Goal: Transaction & Acquisition: Obtain resource

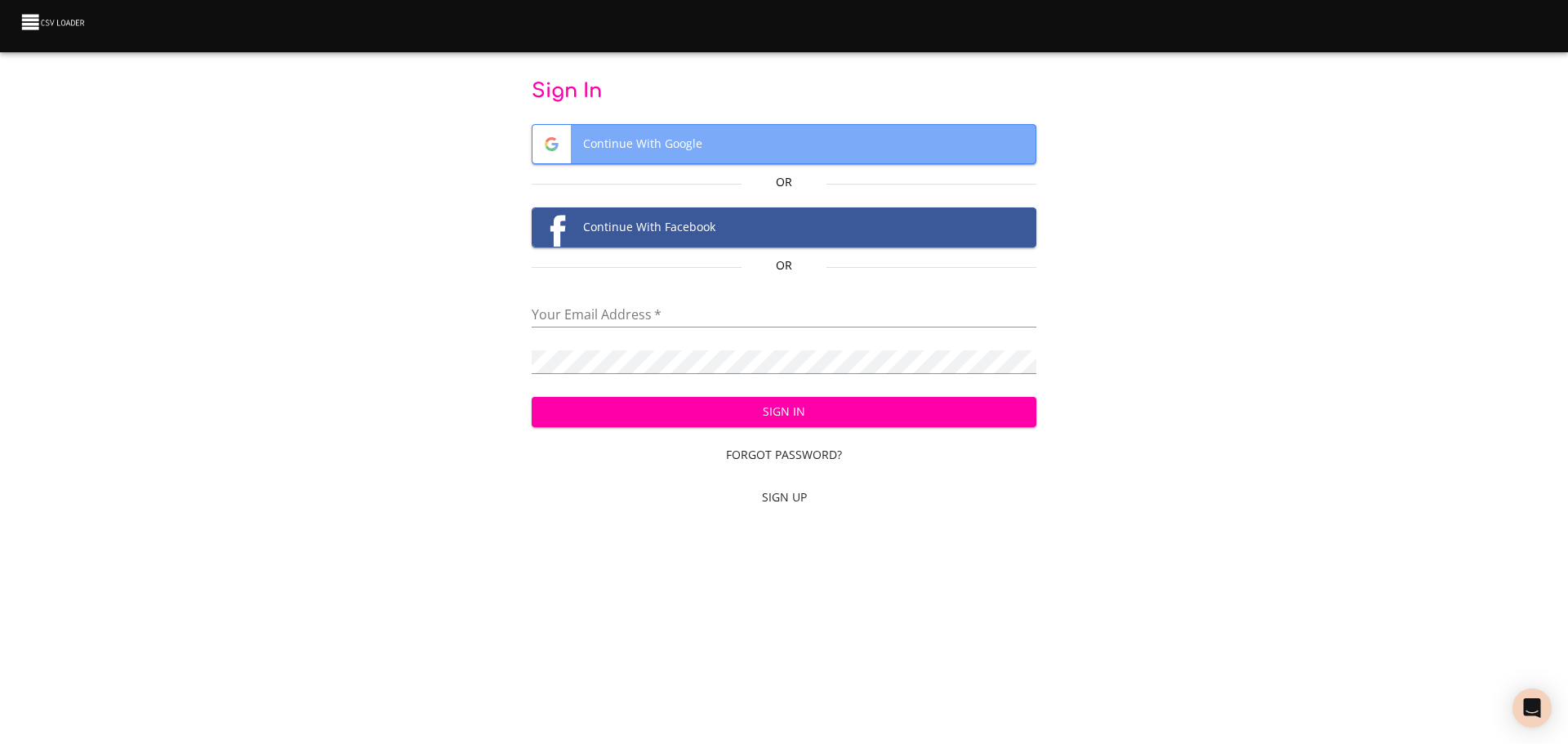
click at [722, 145] on span "Continue With Google" at bounding box center [784, 144] width 504 height 38
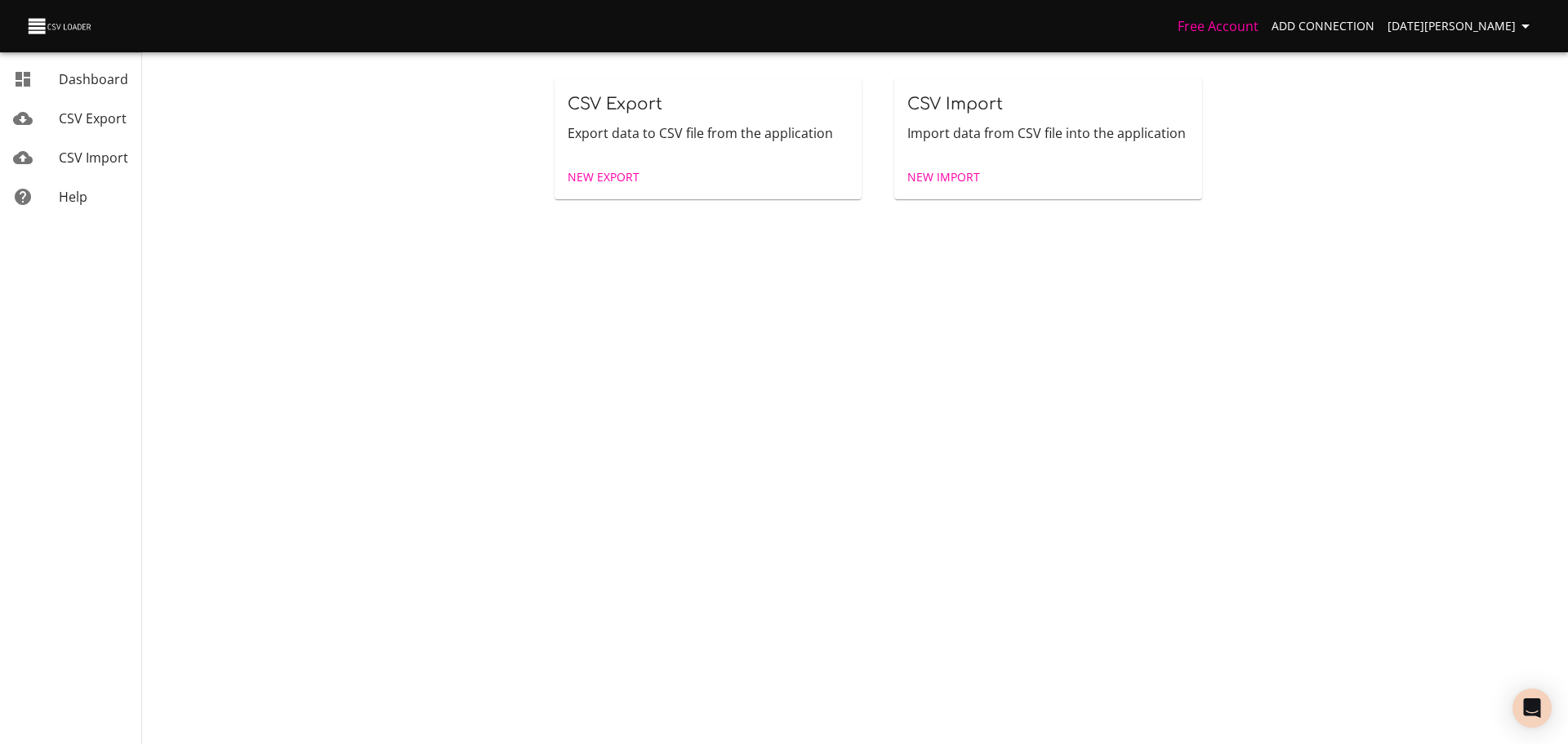
click at [76, 77] on span "Dashboard" at bounding box center [93, 79] width 70 height 18
click at [964, 179] on span "New Import" at bounding box center [943, 177] width 72 height 20
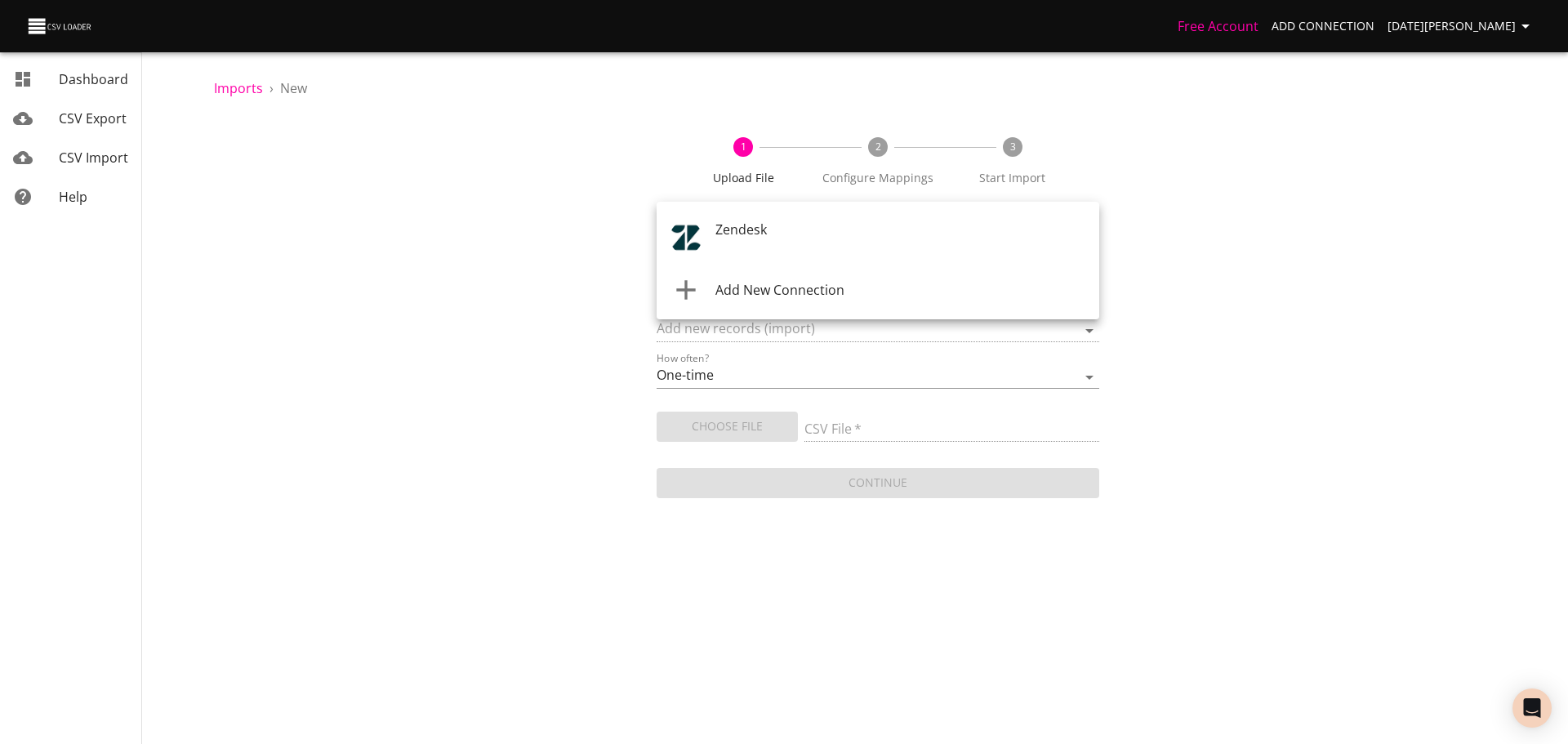
click at [889, 227] on body "Free Account Add Connection [DATE][PERSON_NAME] Dashboard CSV Export CSV Import…" at bounding box center [784, 372] width 1568 height 744
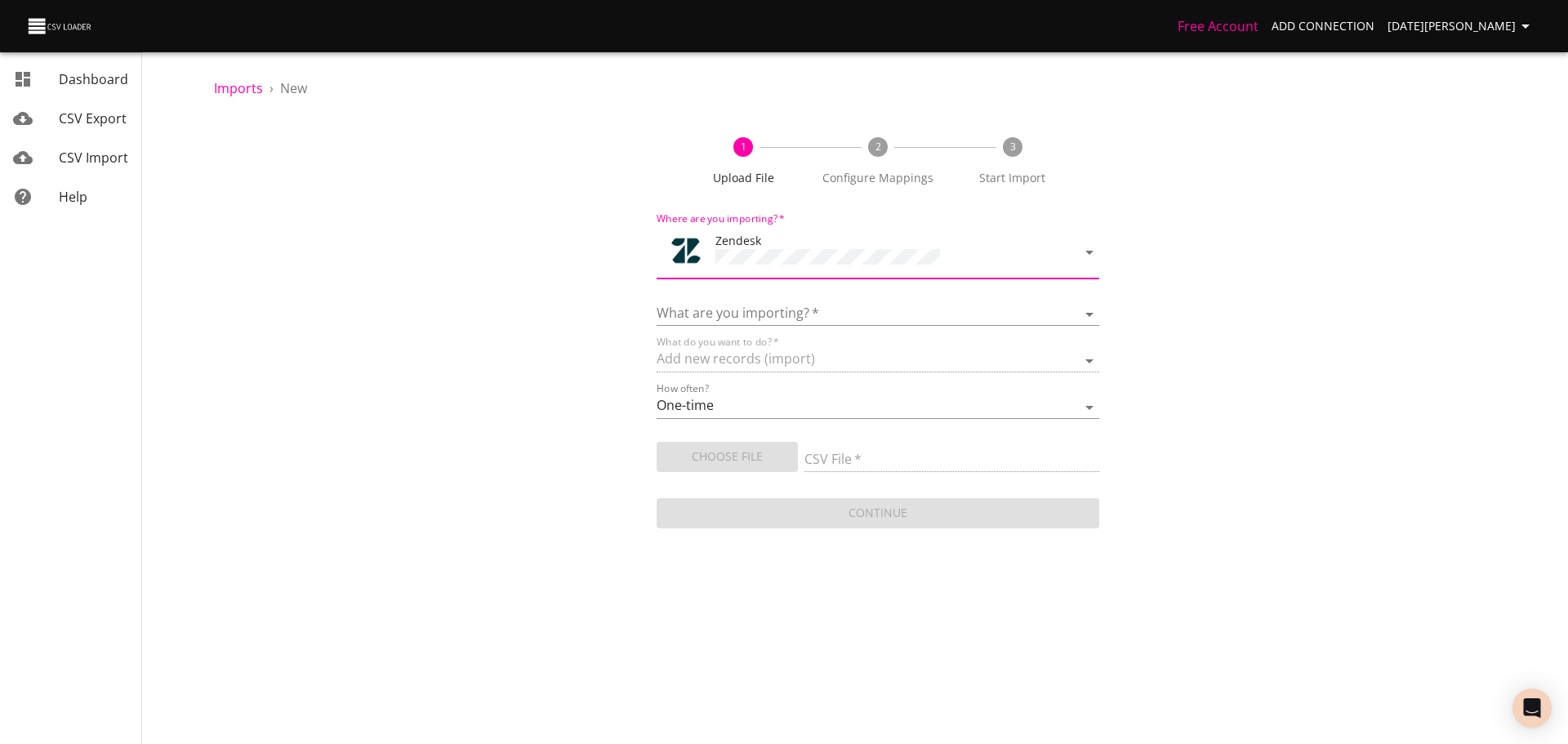
click at [850, 298] on div "What are you importing?   * Article categories Articles Comments Organizations …" at bounding box center [878, 307] width 443 height 37
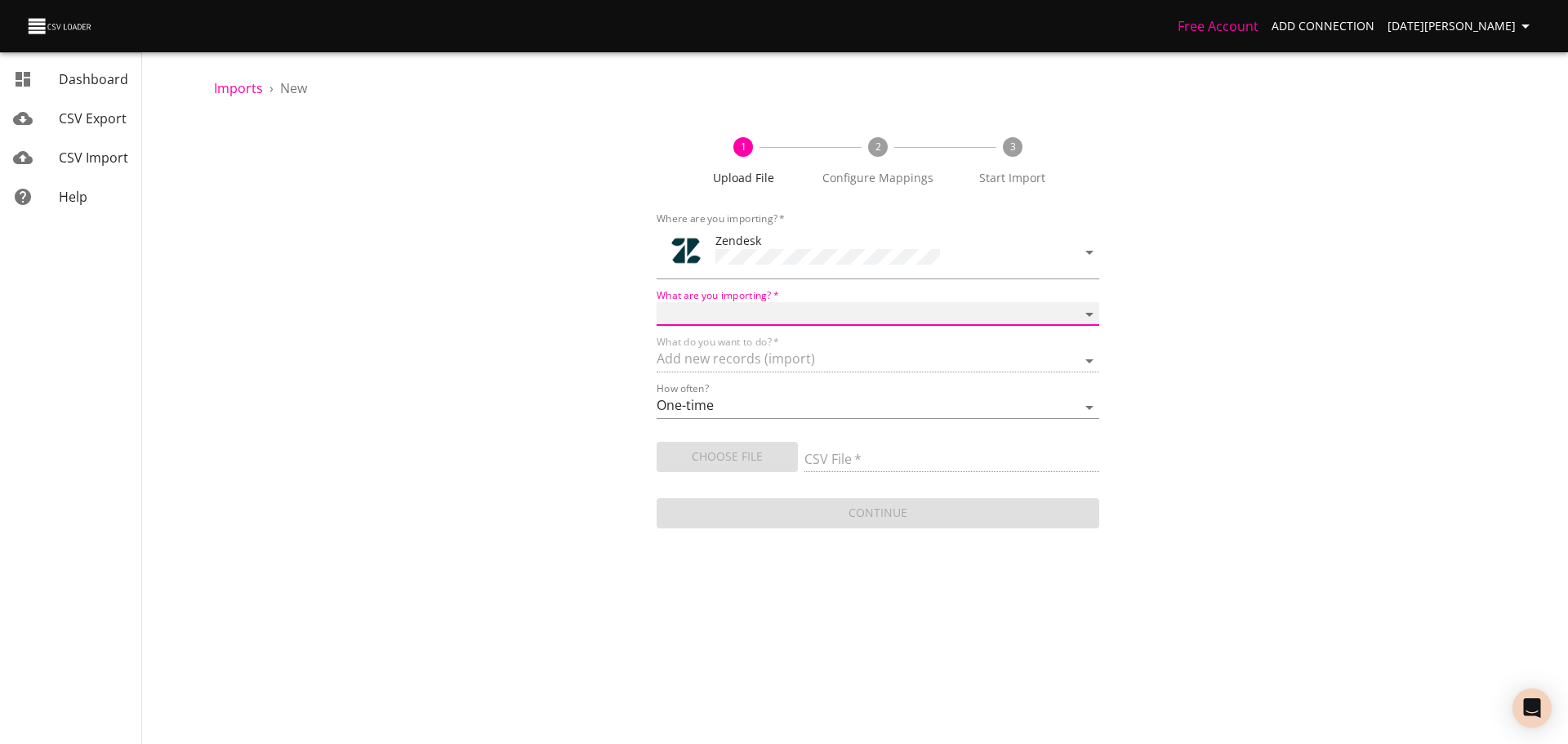
click at [856, 313] on select "Article categories Articles Comments Organizations Ticket forms Tickets Users" at bounding box center [878, 314] width 443 height 24
select select "tickets"
click at [657, 302] on select "Article categories Articles Comments Organizations Ticket forms Tickets Users" at bounding box center [878, 314] width 443 height 24
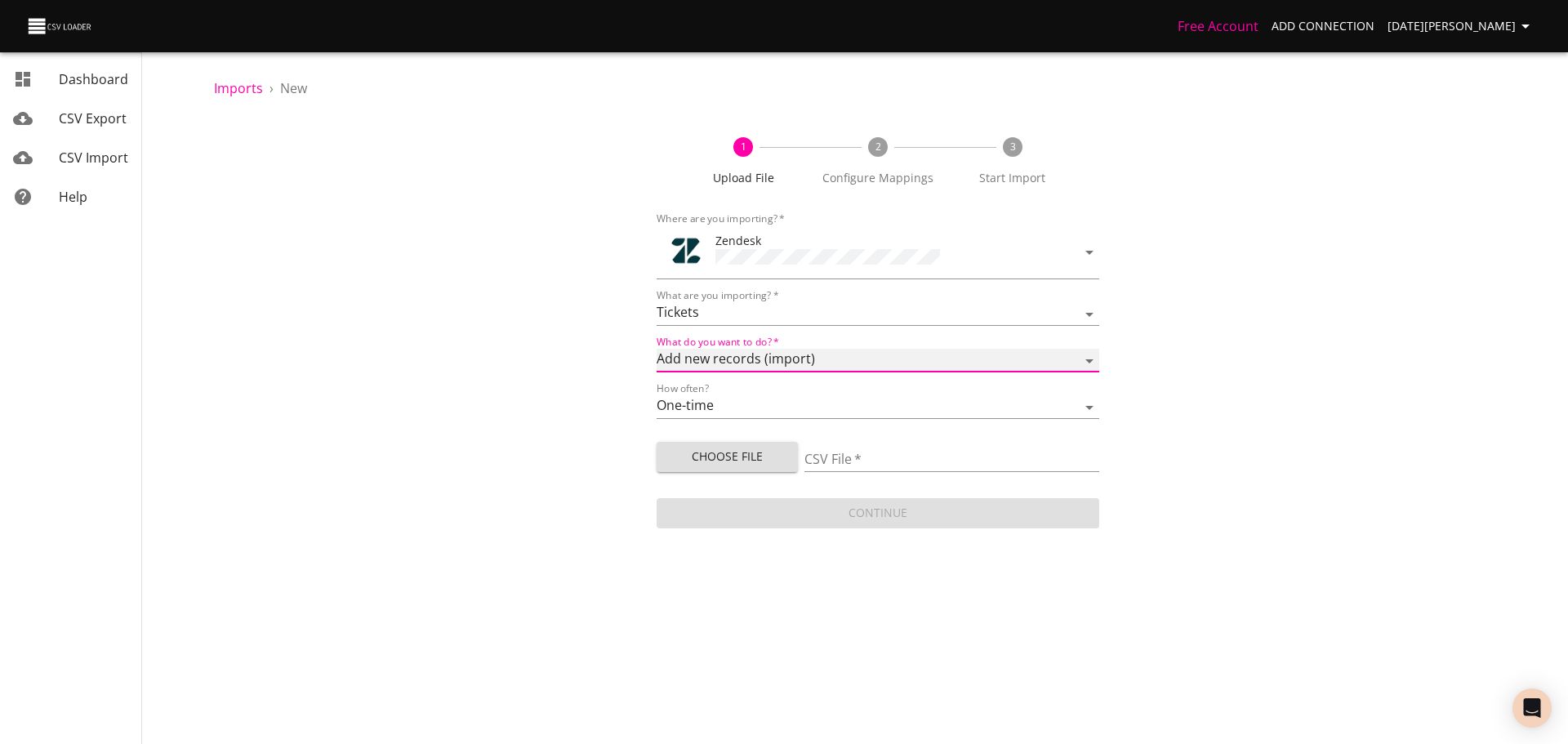
click at [841, 363] on select "Add new records (import) Update existing records (update) Add new and update ex…" at bounding box center [878, 361] width 443 height 24
click at [657, 349] on select "Add new records (import) Update existing records (update) Add new and update ex…" at bounding box center [878, 361] width 443 height 24
click at [813, 406] on select "One-time Auto import" at bounding box center [878, 406] width 443 height 24
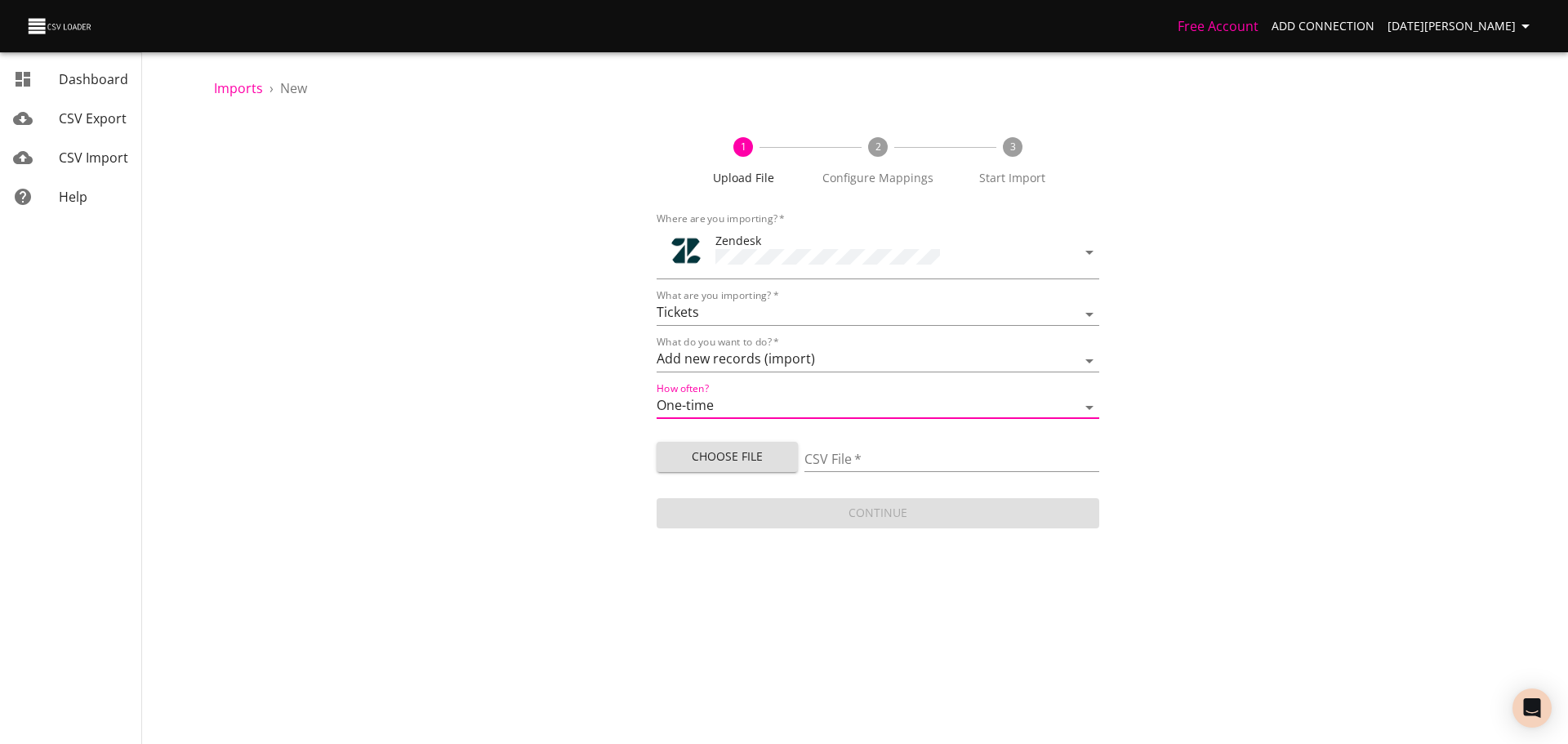
drag, startPoint x: 602, startPoint y: 398, endPoint x: 619, endPoint y: 403, distance: 17.7
click at [602, 397] on div "1 Upload File 2 Configure Mappings 3 Start Import Where are you importing?   * …" at bounding box center [877, 324] width 1328 height 414
click at [864, 406] on select "One-time Auto import" at bounding box center [878, 406] width 443 height 24
select select "autoimport"
click at [657, 395] on select "One-time Auto import" at bounding box center [878, 406] width 443 height 24
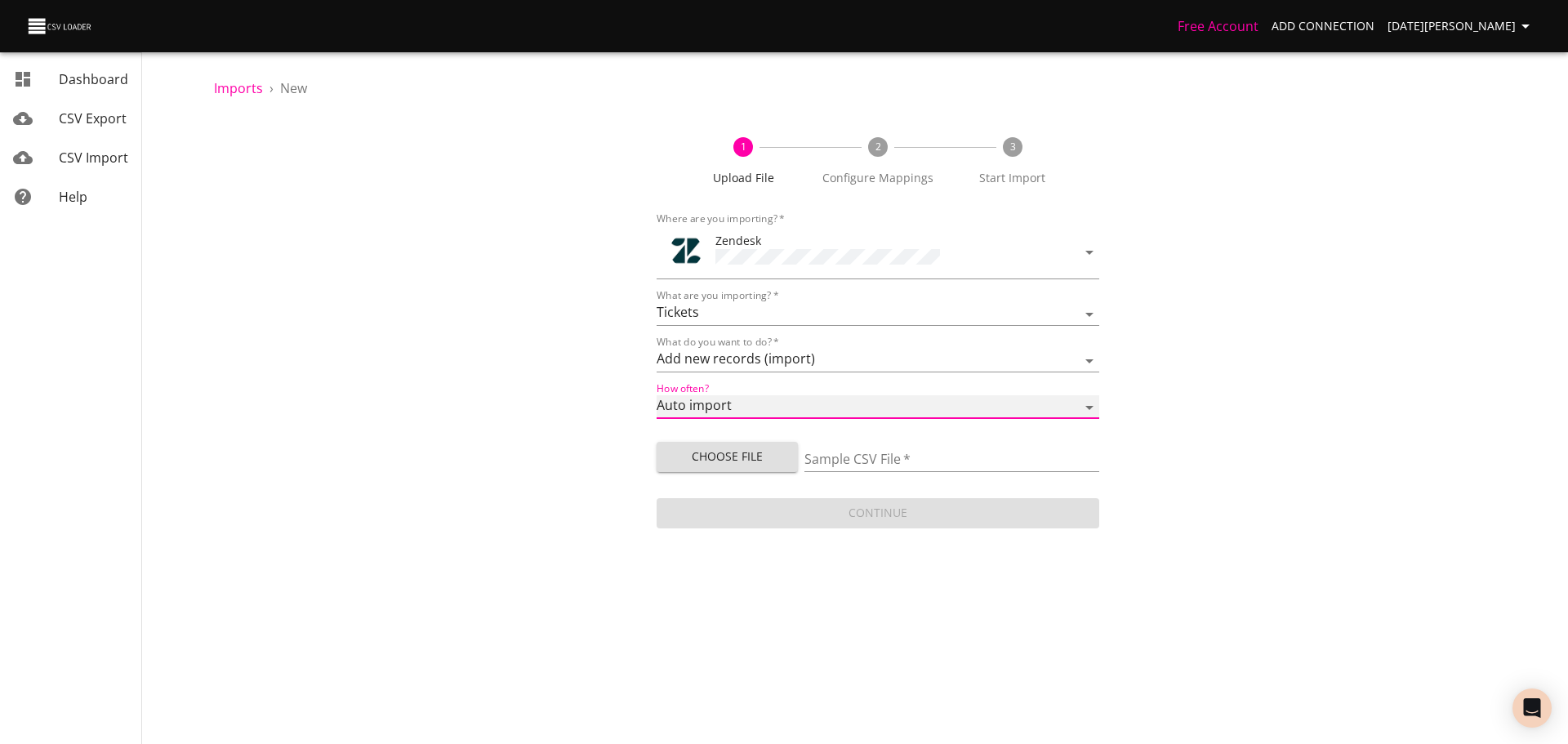
click at [868, 406] on select "One-time Auto import" at bounding box center [878, 406] width 443 height 24
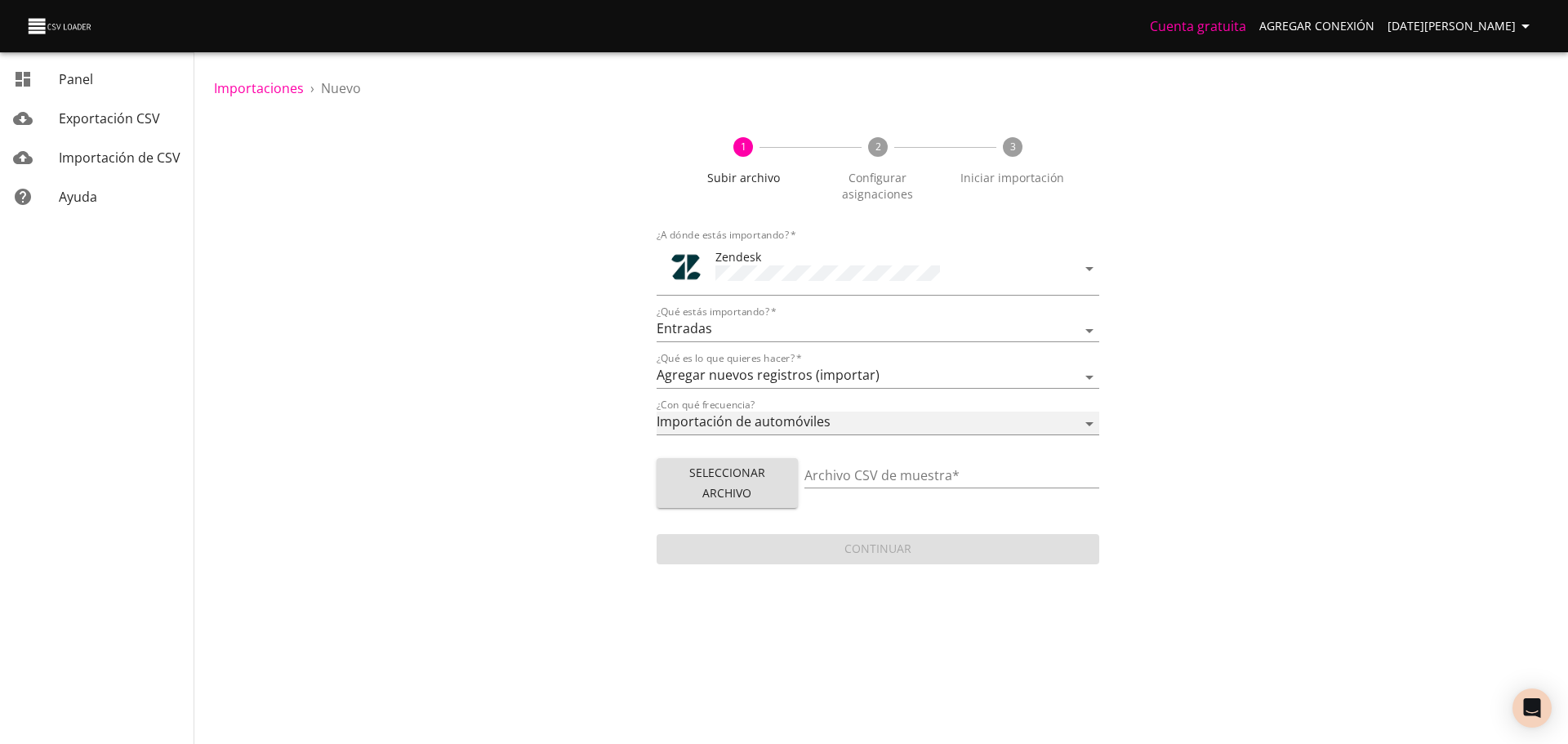
click at [828, 418] on select "Una sola vez Importación de automóviles" at bounding box center [878, 424] width 443 height 24
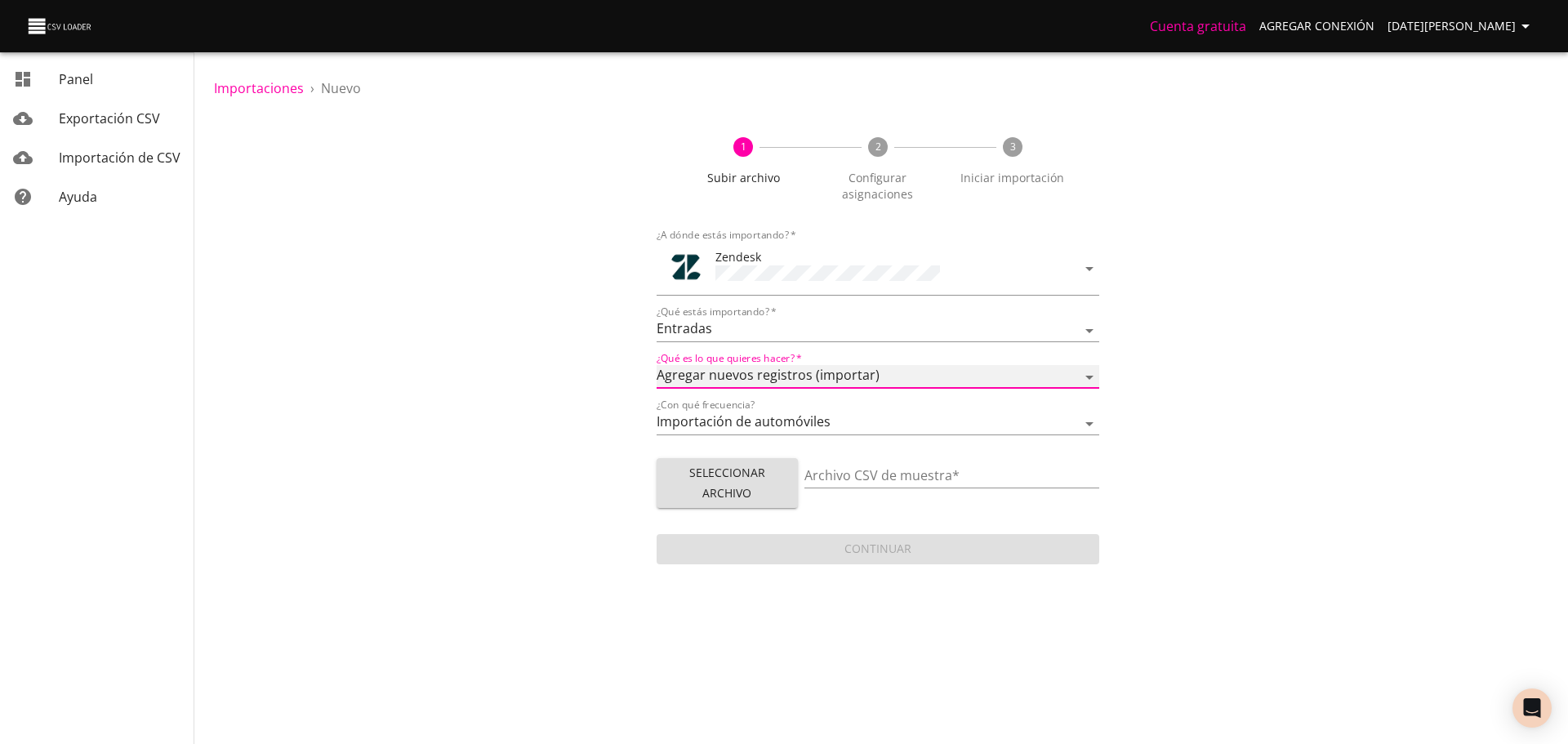
click at [802, 367] on select "Agregar nuevos registros (importar) Actualizar registros existentes (actualizar…" at bounding box center [878, 377] width 443 height 24
click at [569, 395] on div "1 Subir archivo 2 Configurar asignaciones 3 Iniciar importación ¿A dónde estás …" at bounding box center [877, 342] width 1328 height 450
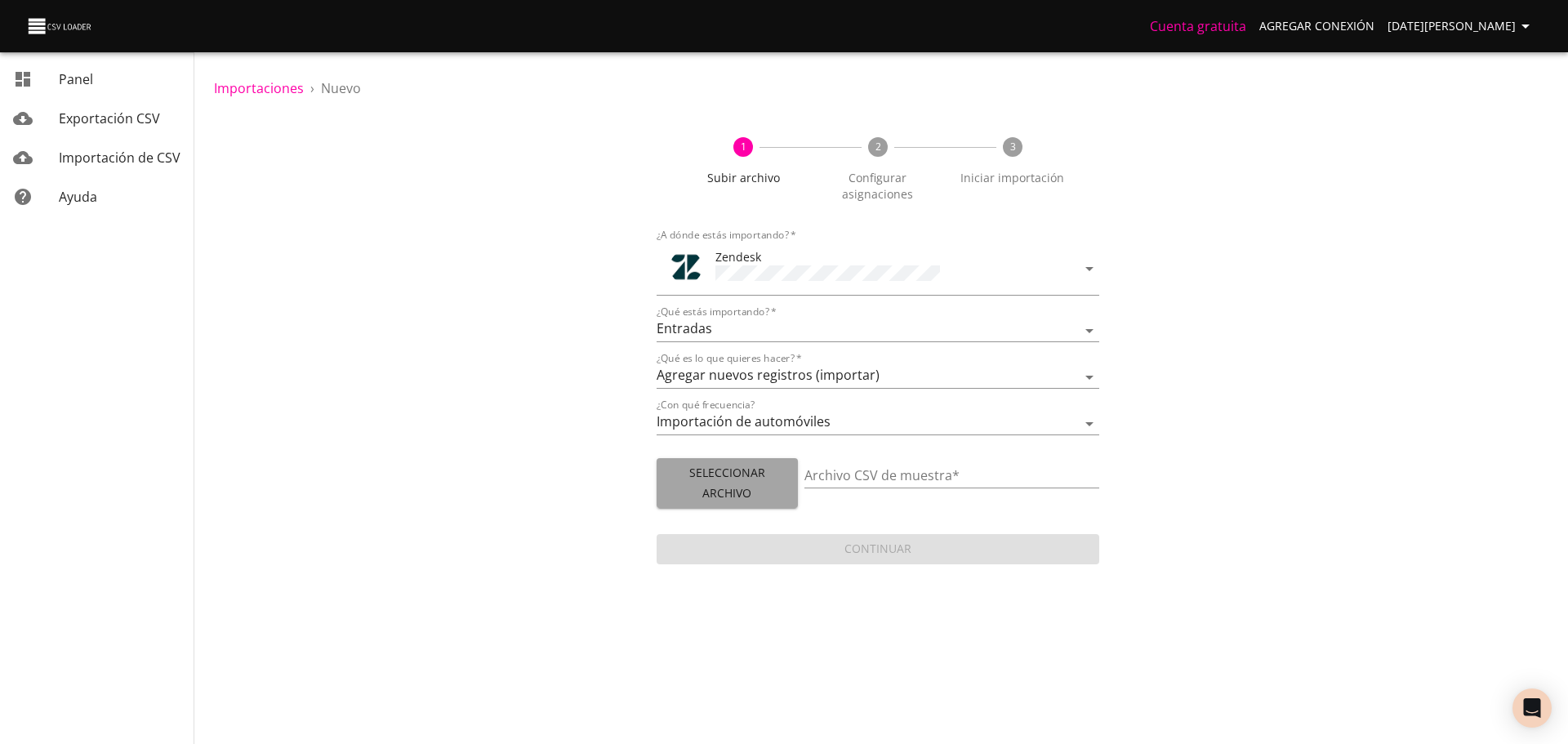
click at [777, 476] on font "Seleccionar archivo" at bounding box center [727, 484] width 115 height 40
click at [98, 110] on font "Exportación CSV" at bounding box center [110, 118] width 101 height 18
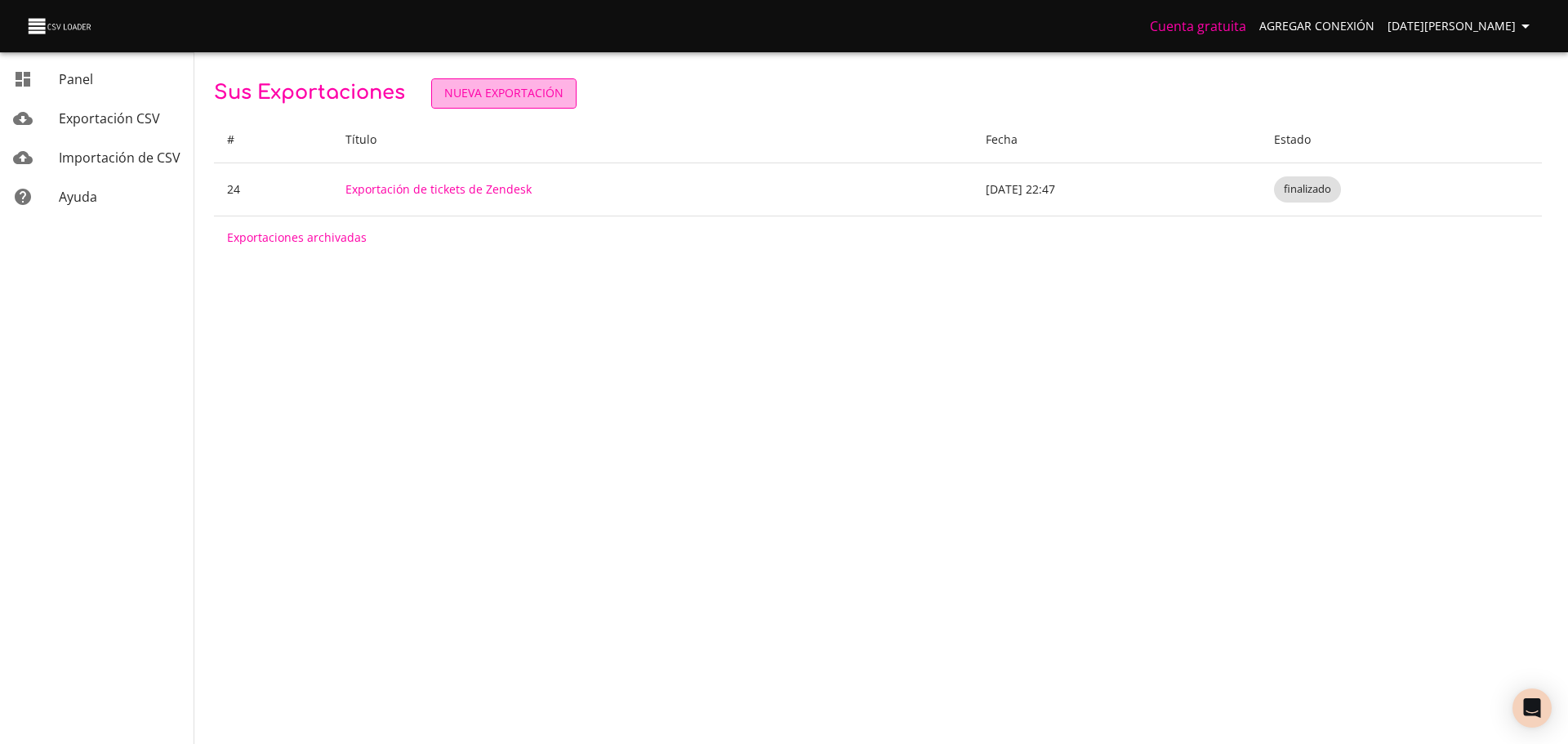
click at [483, 102] on font "Nueva exportación" at bounding box center [504, 93] width 119 height 20
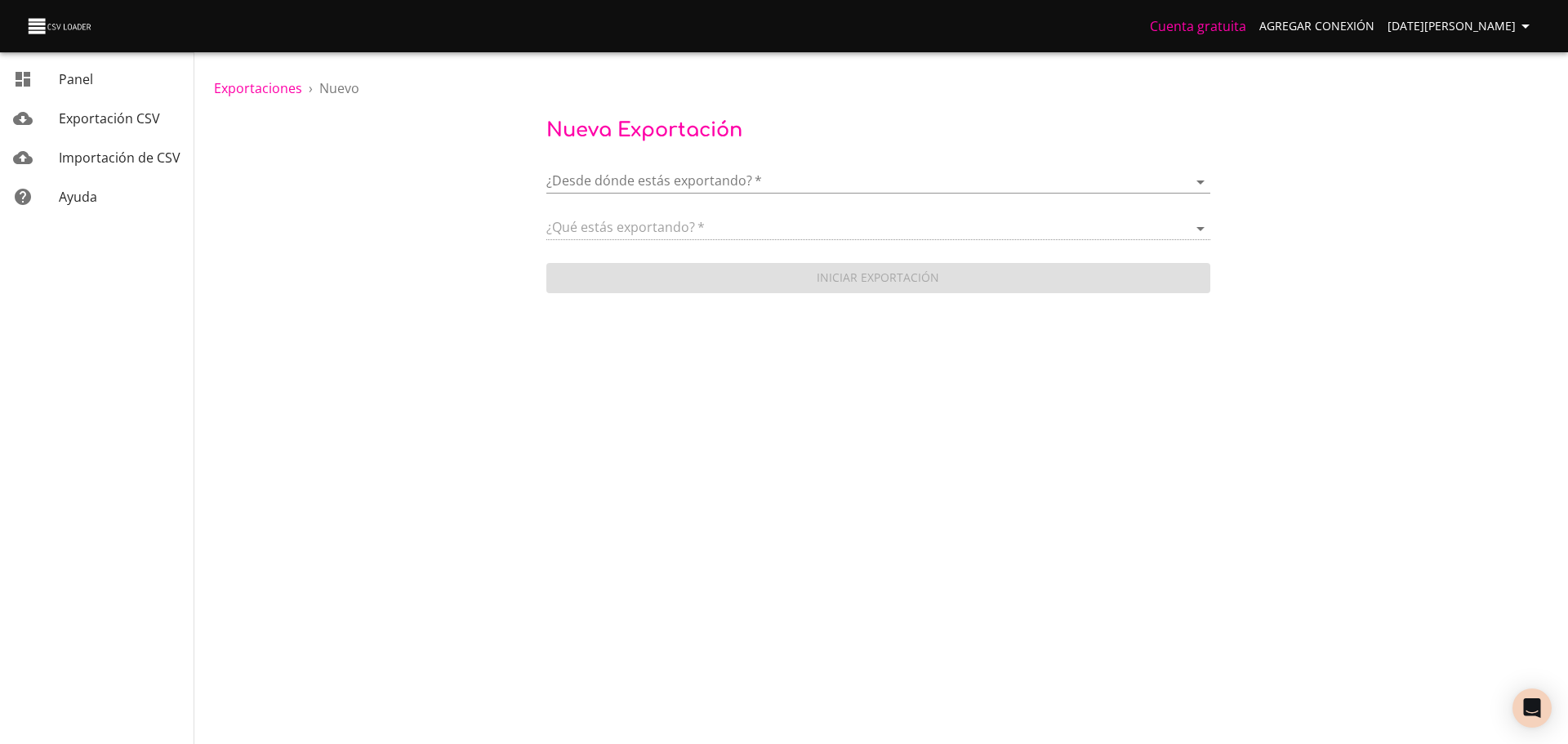
click at [736, 177] on body "Cuenta gratuita Agregar conexión [DATE][PERSON_NAME] Panel Exportación CSV Impo…" at bounding box center [784, 372] width 1568 height 744
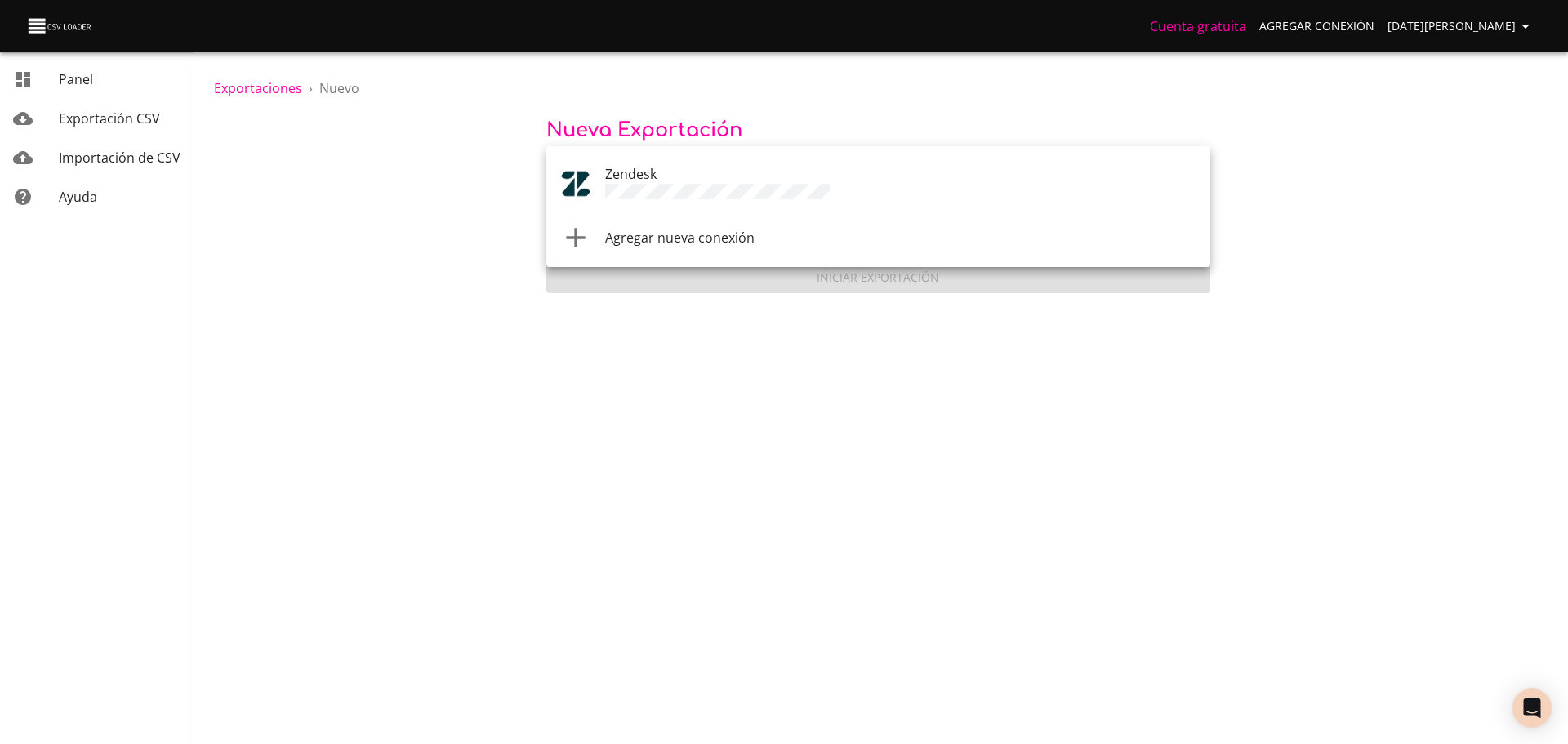
click at [695, 181] on div "Zendesk" at bounding box center [901, 183] width 592 height 39
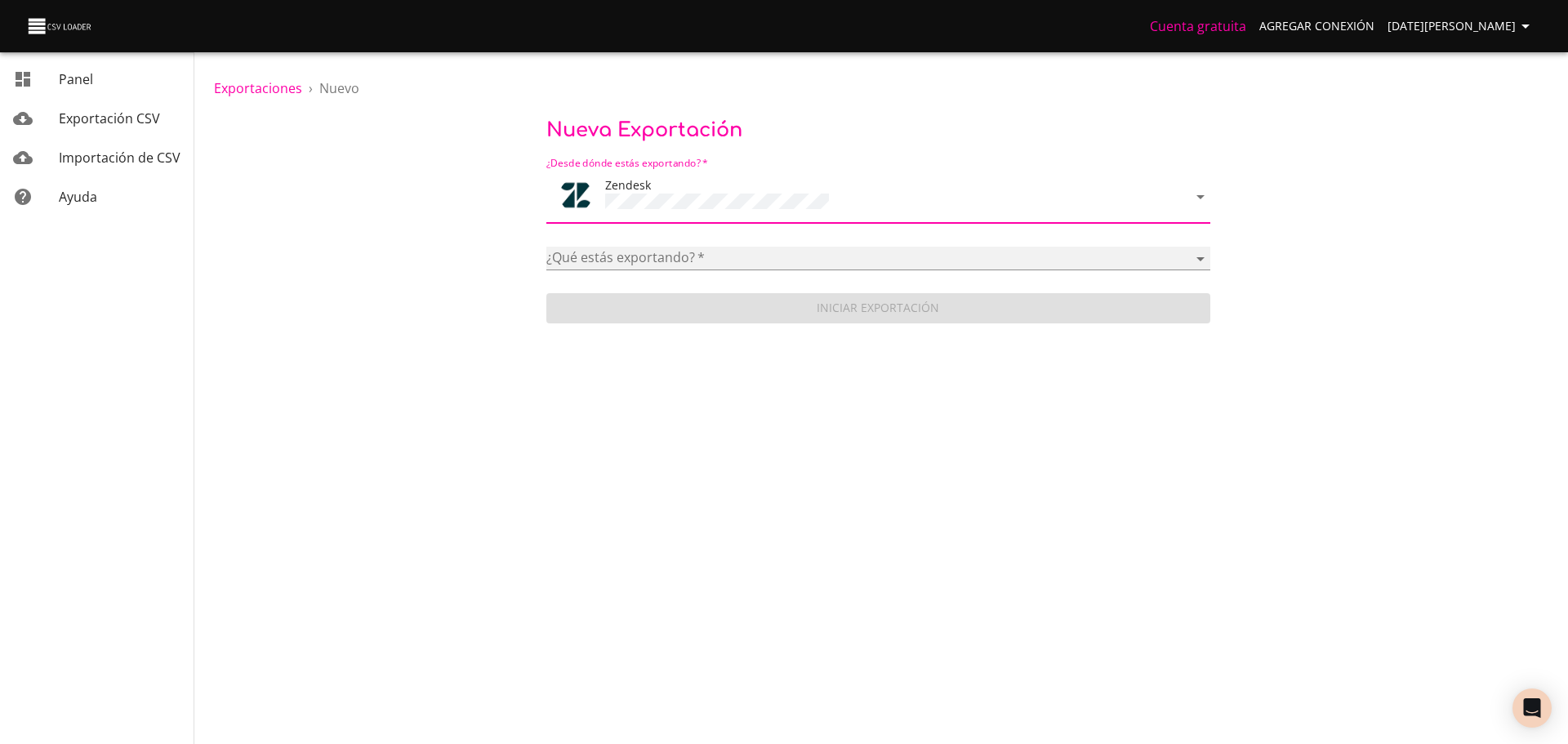
click at [718, 247] on select "Article categories Articles Brands Comments Groups Organizations Permission gro…" at bounding box center [878, 258] width 664 height 24
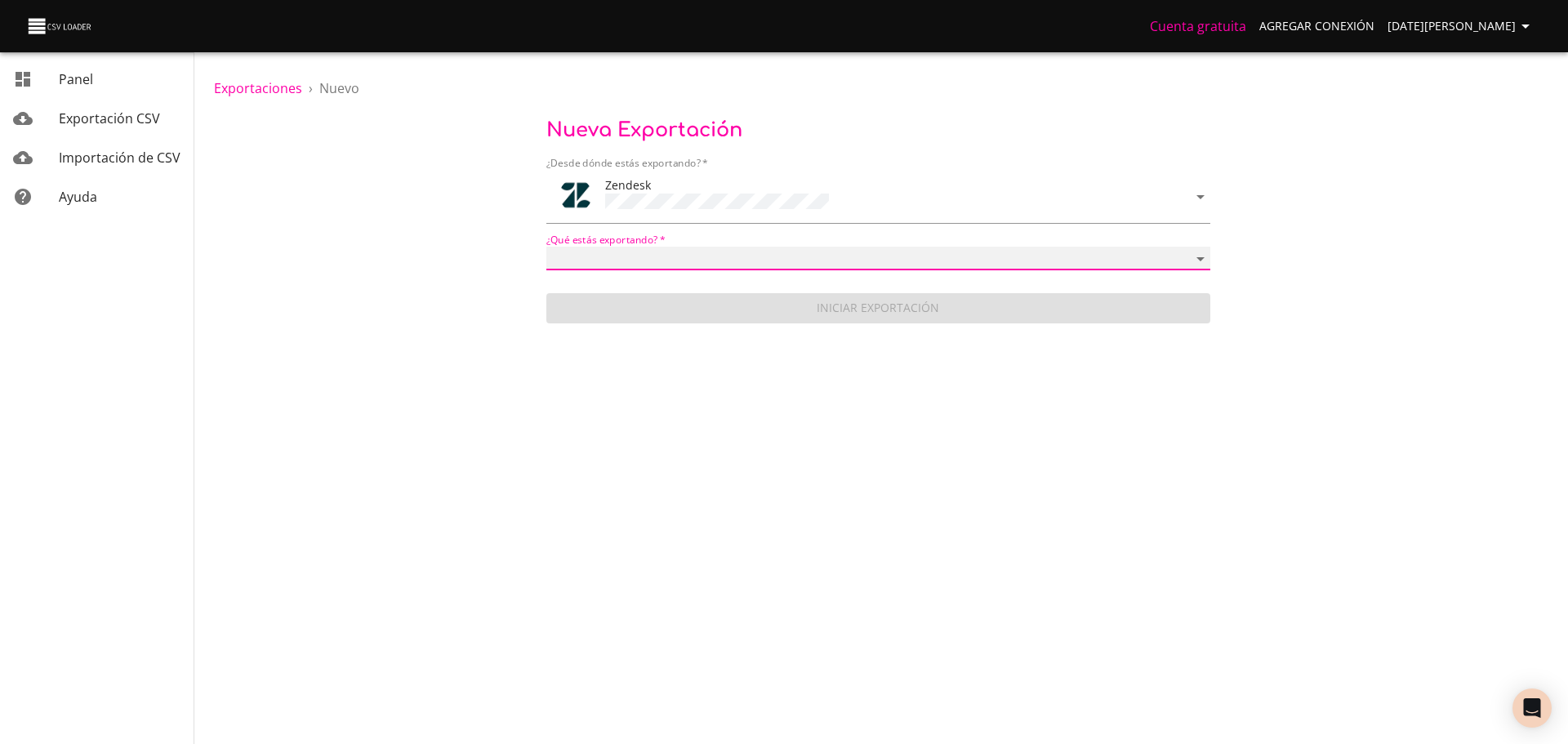
select select "tickets"
click at [547, 247] on select "Article categories Articles Brands Comments Groups Organizations Permission gro…" at bounding box center [878, 258] width 664 height 24
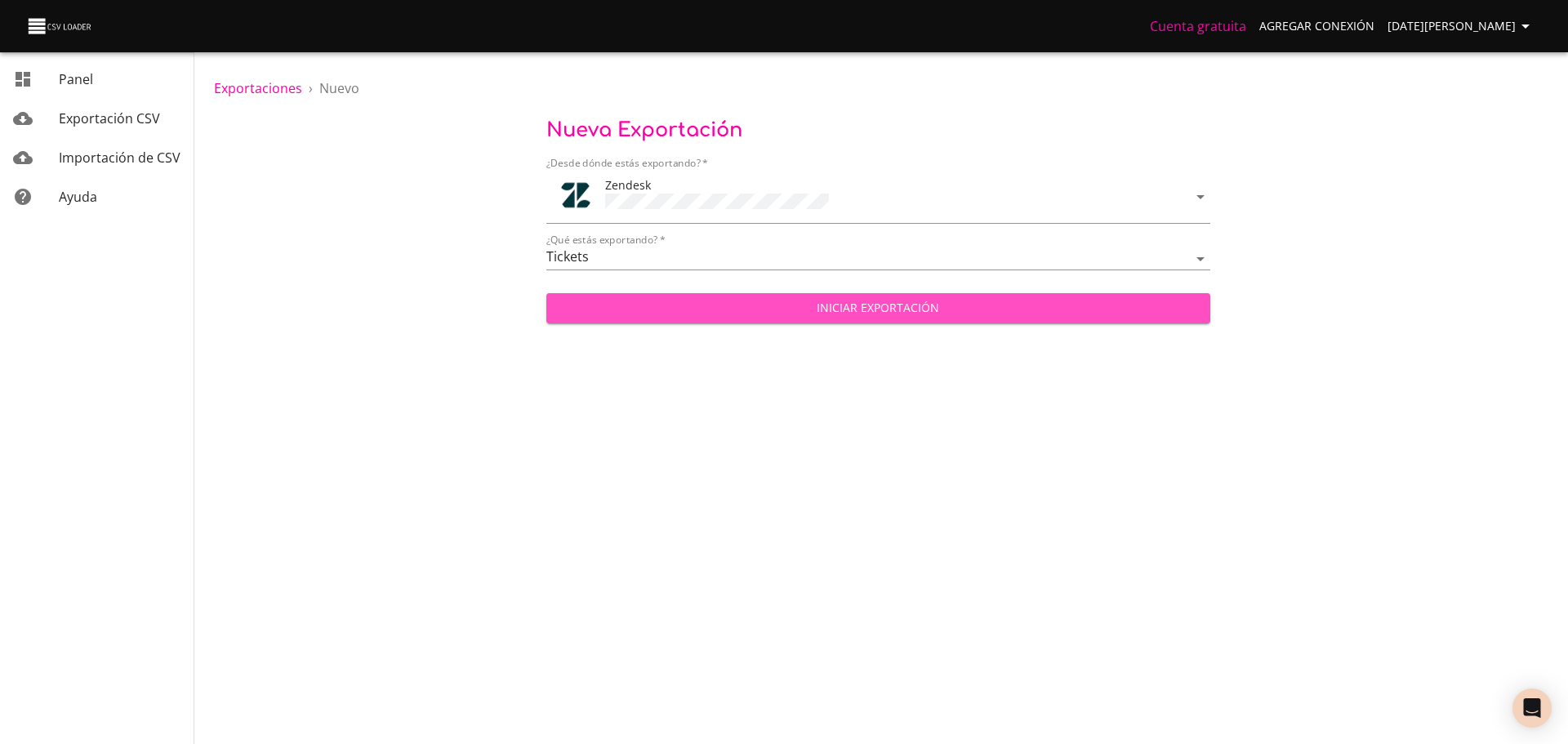
click at [776, 299] on span "Iniciar exportación" at bounding box center [878, 308] width 638 height 20
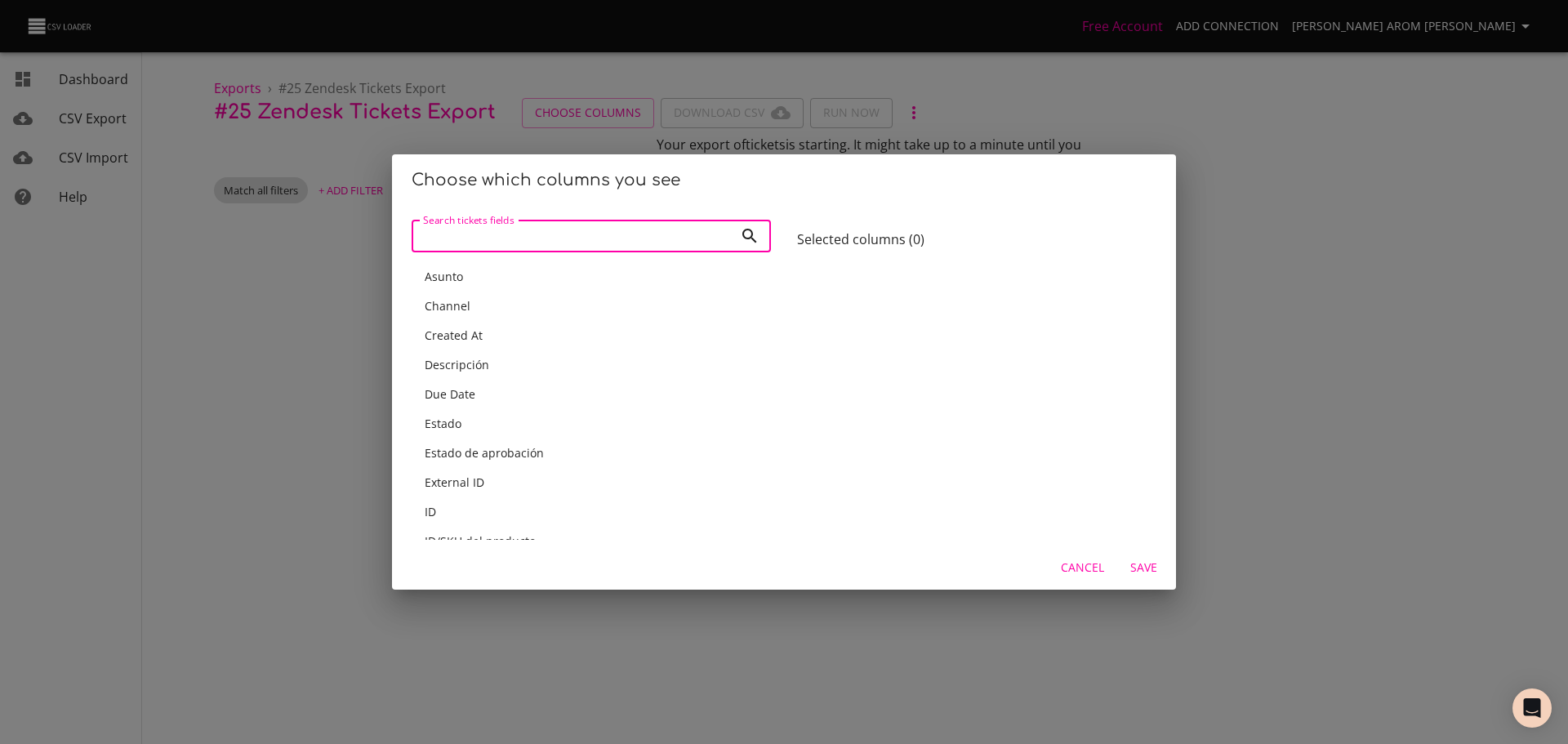
click at [480, 274] on div "Asunto" at bounding box center [590, 277] width 333 height 16
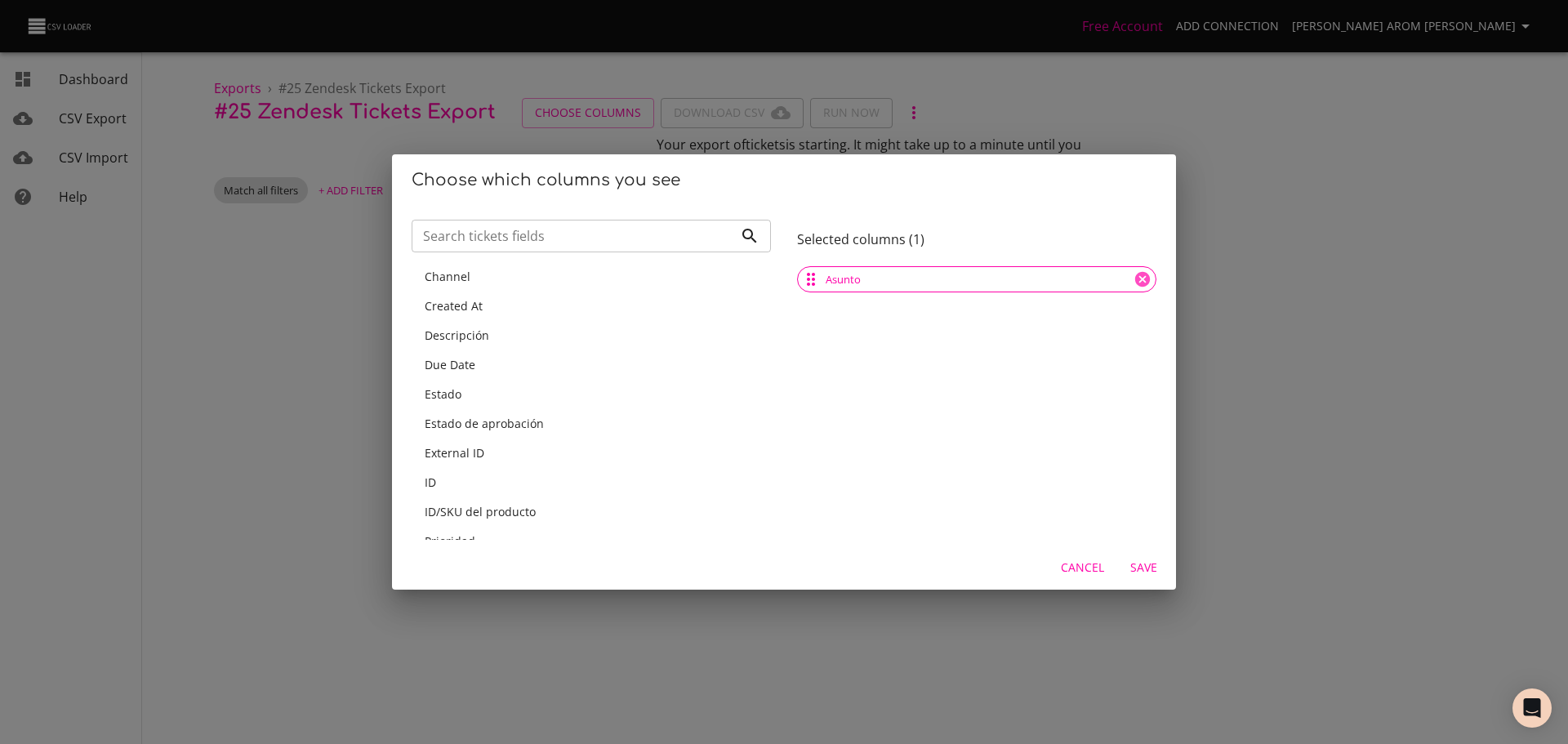
click at [483, 281] on div "Channel" at bounding box center [590, 277] width 333 height 16
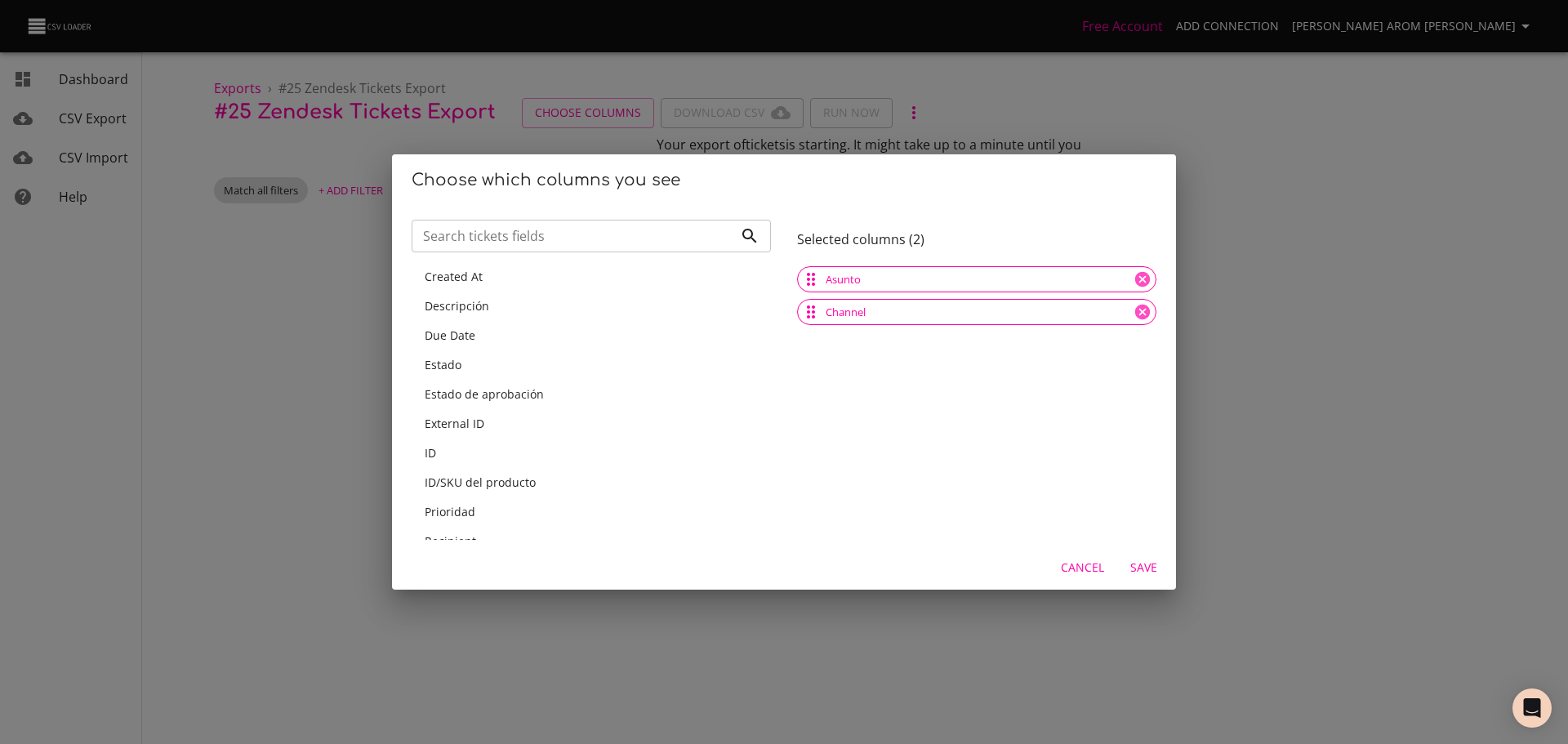
click at [478, 279] on span "Created At" at bounding box center [453, 277] width 58 height 15
click at [483, 281] on span "Descripción" at bounding box center [457, 277] width 65 height 15
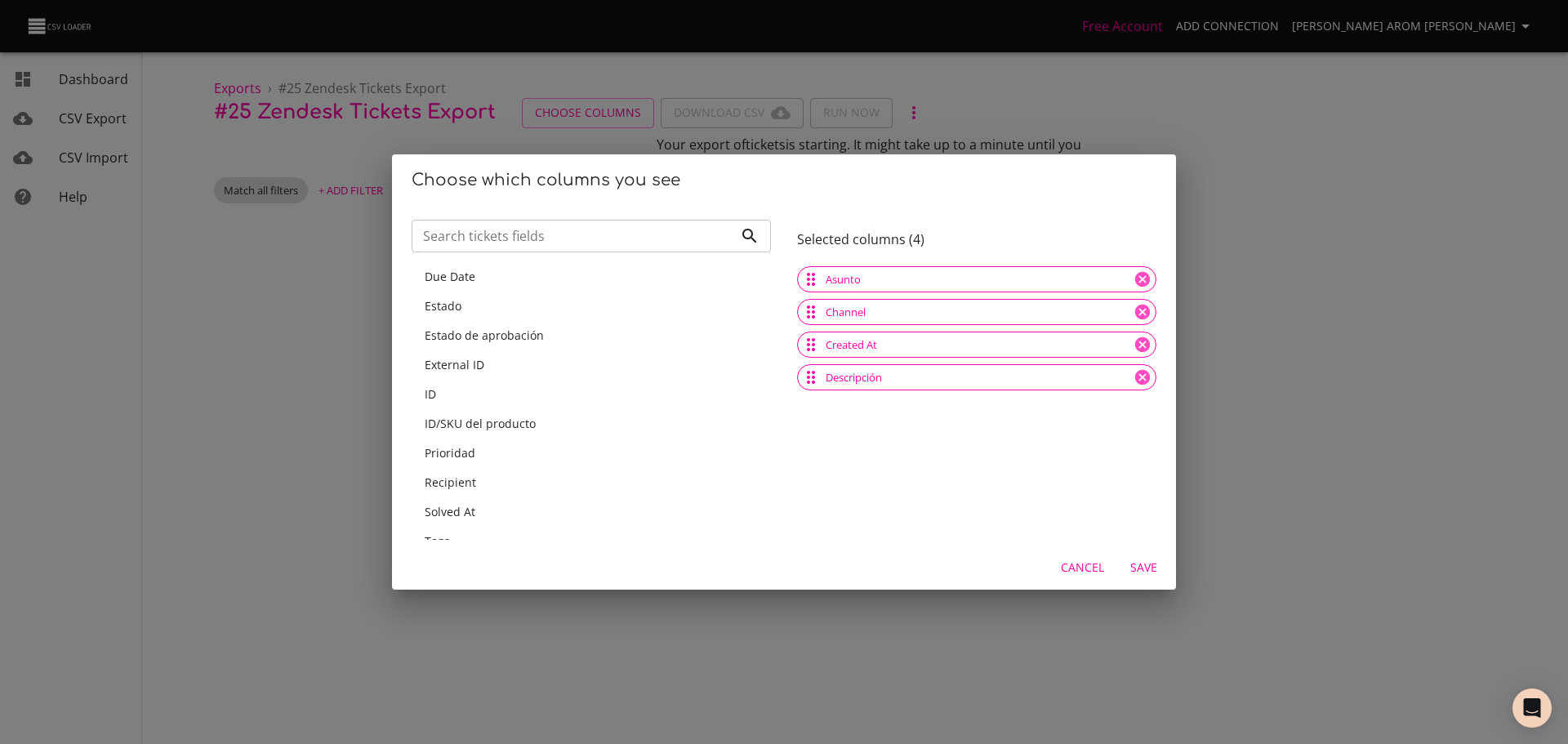
click at [469, 306] on div "Estado" at bounding box center [590, 306] width 333 height 16
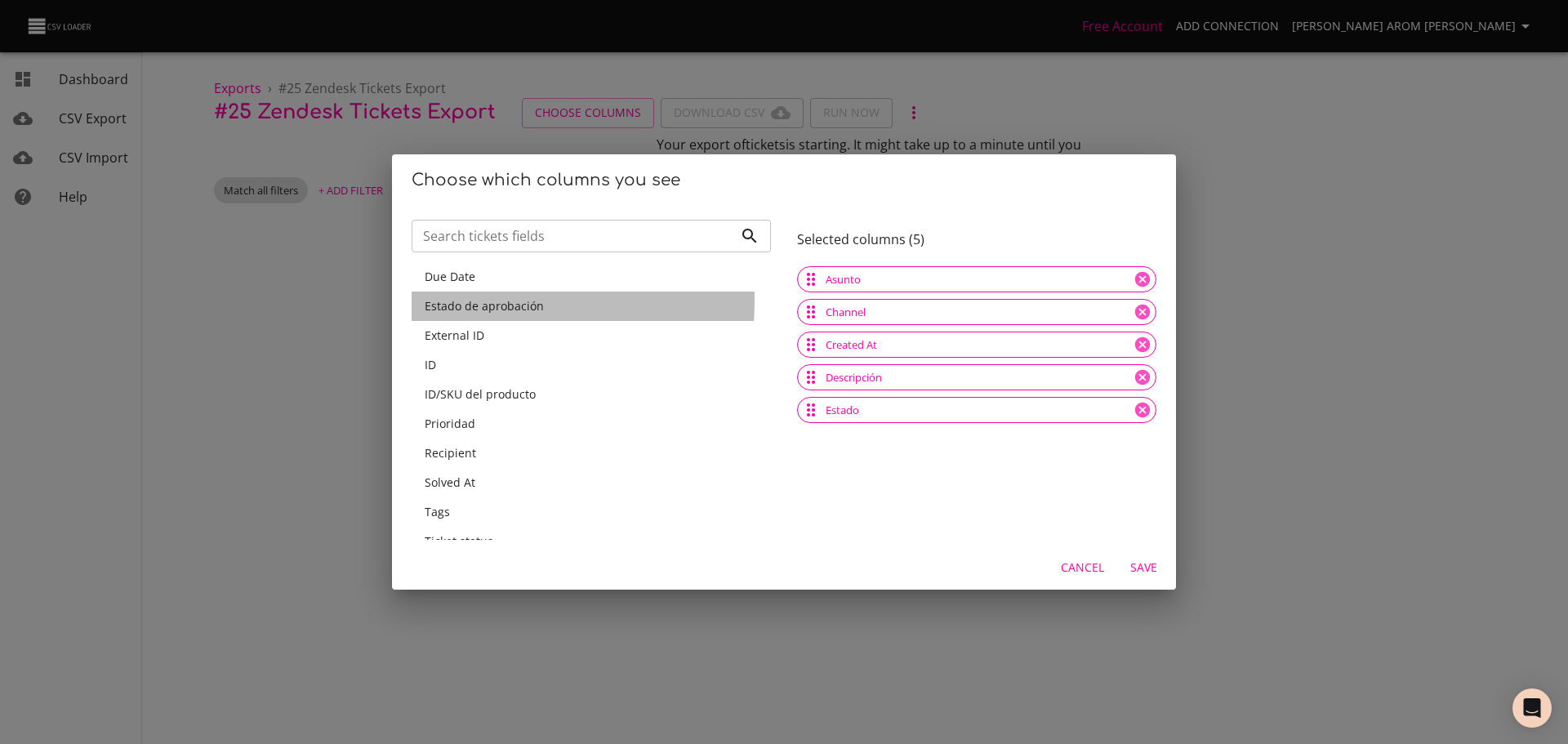
click at [476, 301] on span "Estado de aprobación" at bounding box center [484, 306] width 119 height 15
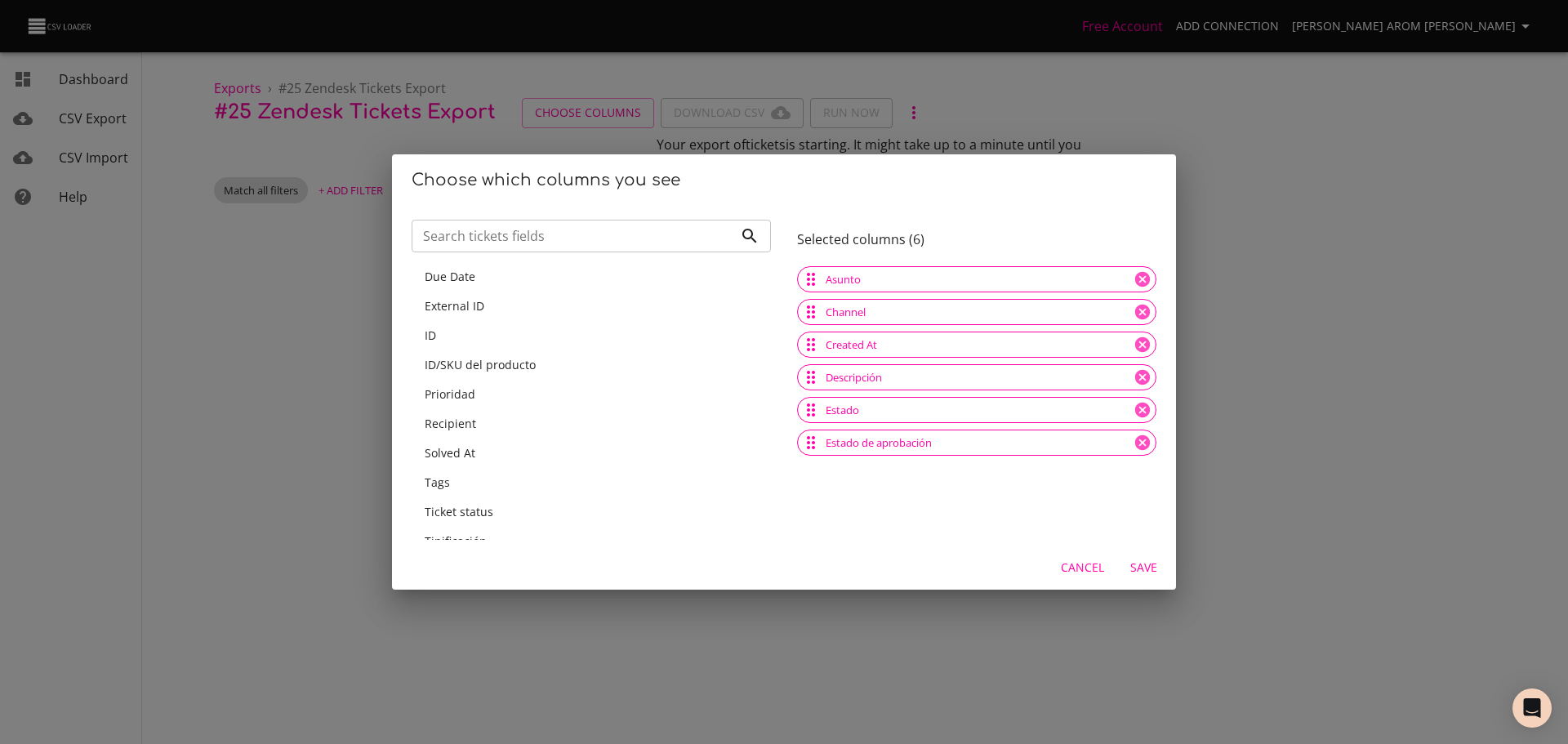
click at [476, 301] on span "External ID" at bounding box center [454, 306] width 60 height 15
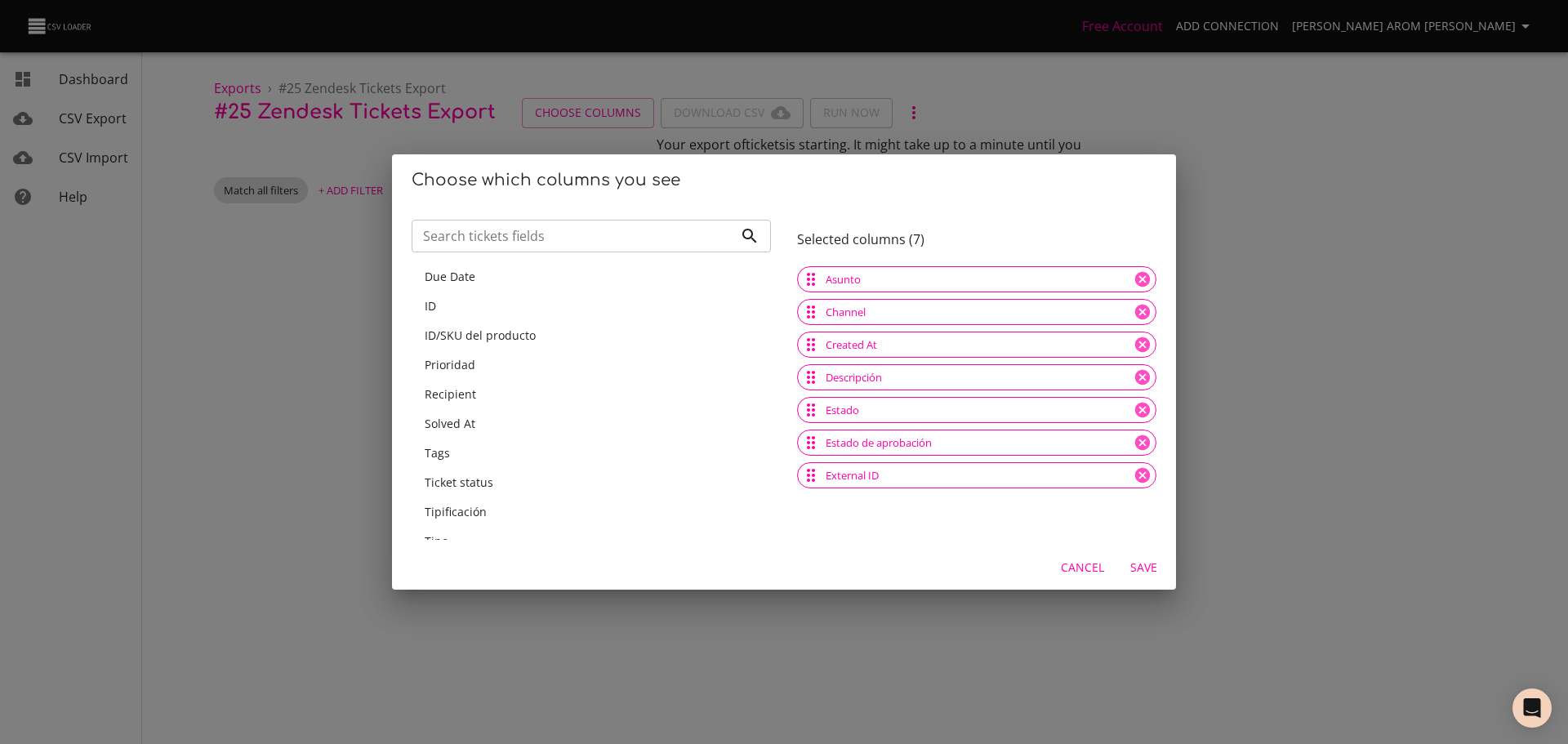
click at [469, 305] on div "ID" at bounding box center [590, 306] width 333 height 16
click at [481, 304] on span "ID/SKU del producto" at bounding box center [480, 306] width 111 height 15
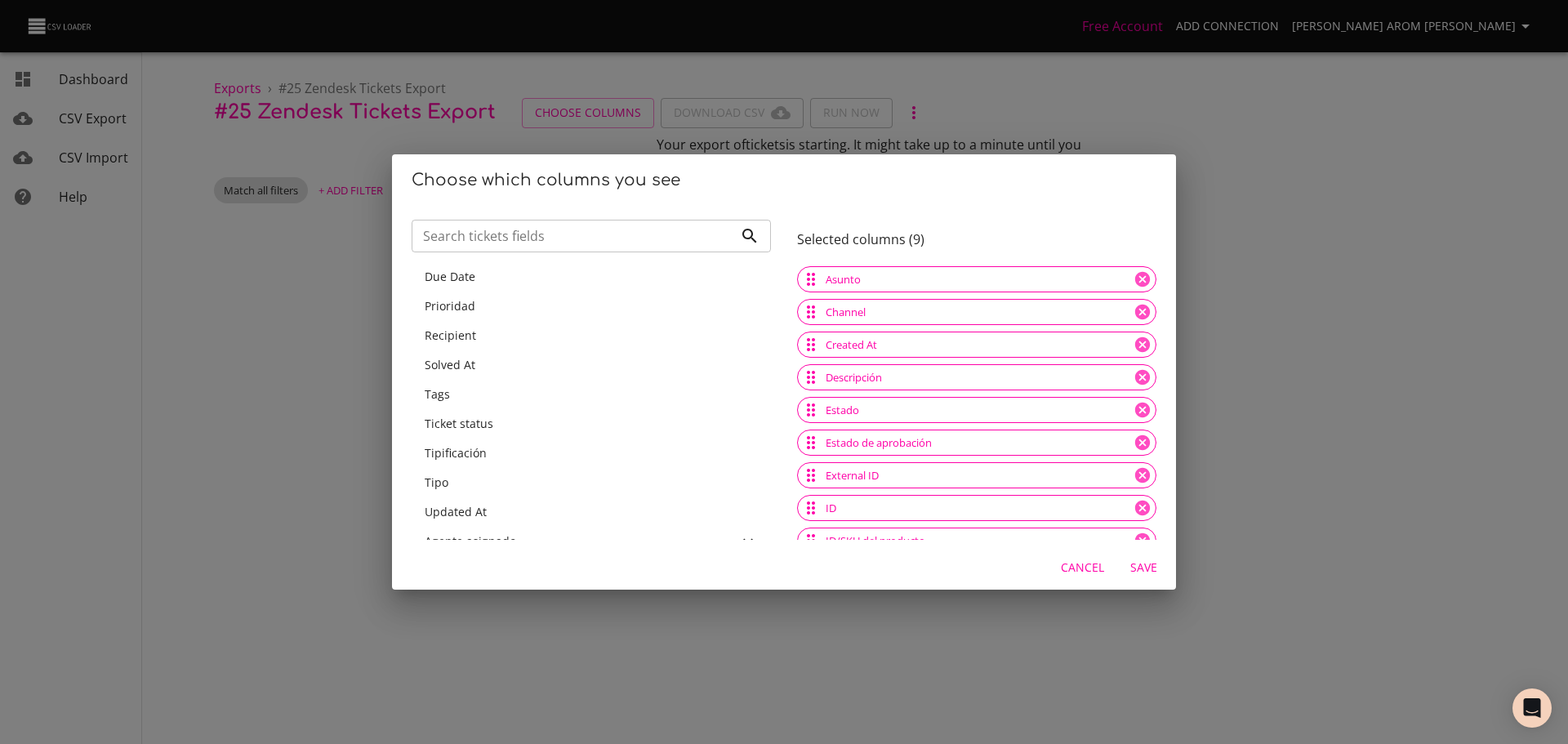
click at [484, 309] on div "Prioridad" at bounding box center [590, 306] width 333 height 16
click at [481, 320] on div "Recipient" at bounding box center [591, 306] width 360 height 30
click at [485, 311] on div "Solved At" at bounding box center [590, 306] width 333 height 16
click at [484, 314] on div "Tags" at bounding box center [590, 306] width 333 height 16
click at [484, 315] on div "Ticket status" at bounding box center [591, 306] width 360 height 30
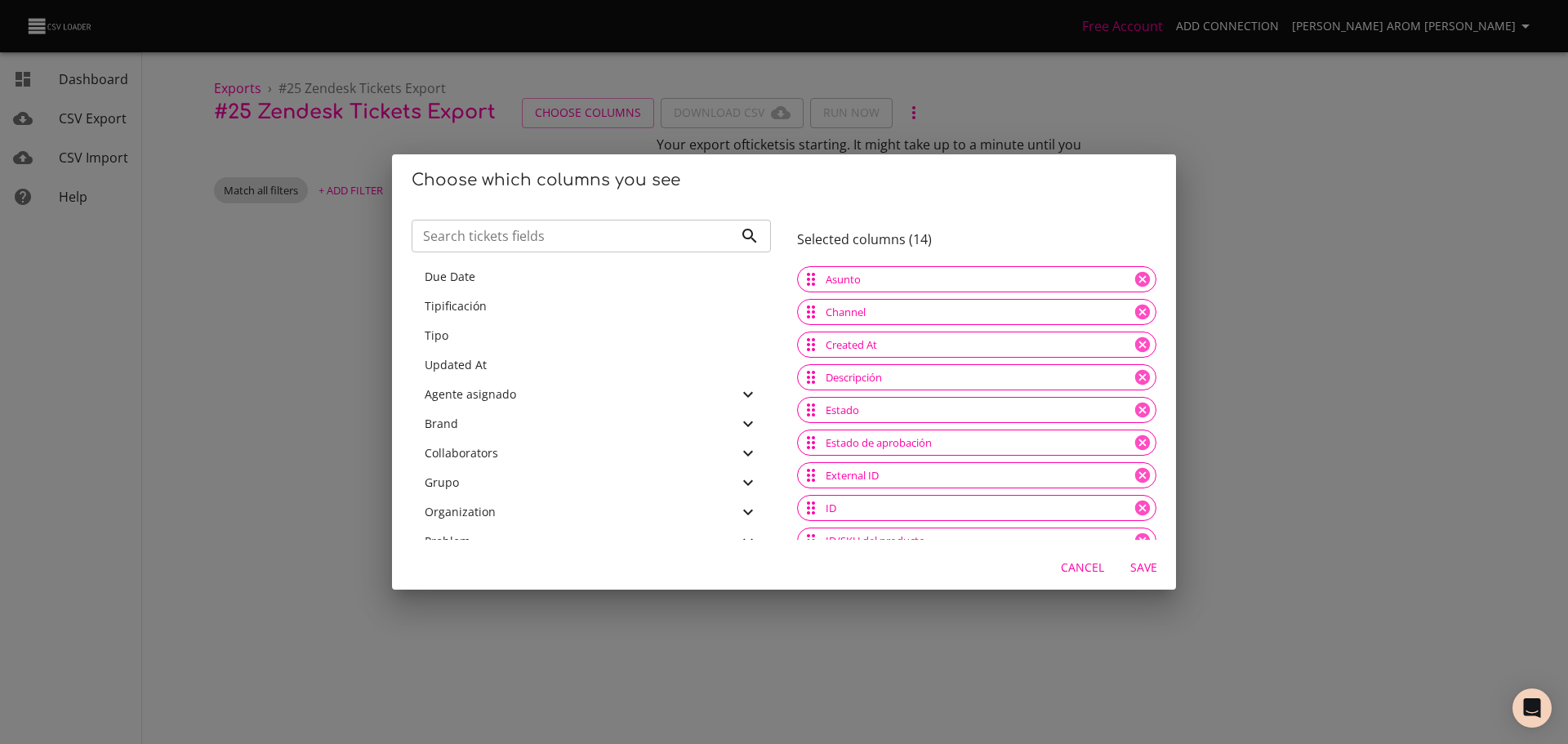
click at [489, 308] on div "Tipificación" at bounding box center [590, 306] width 333 height 16
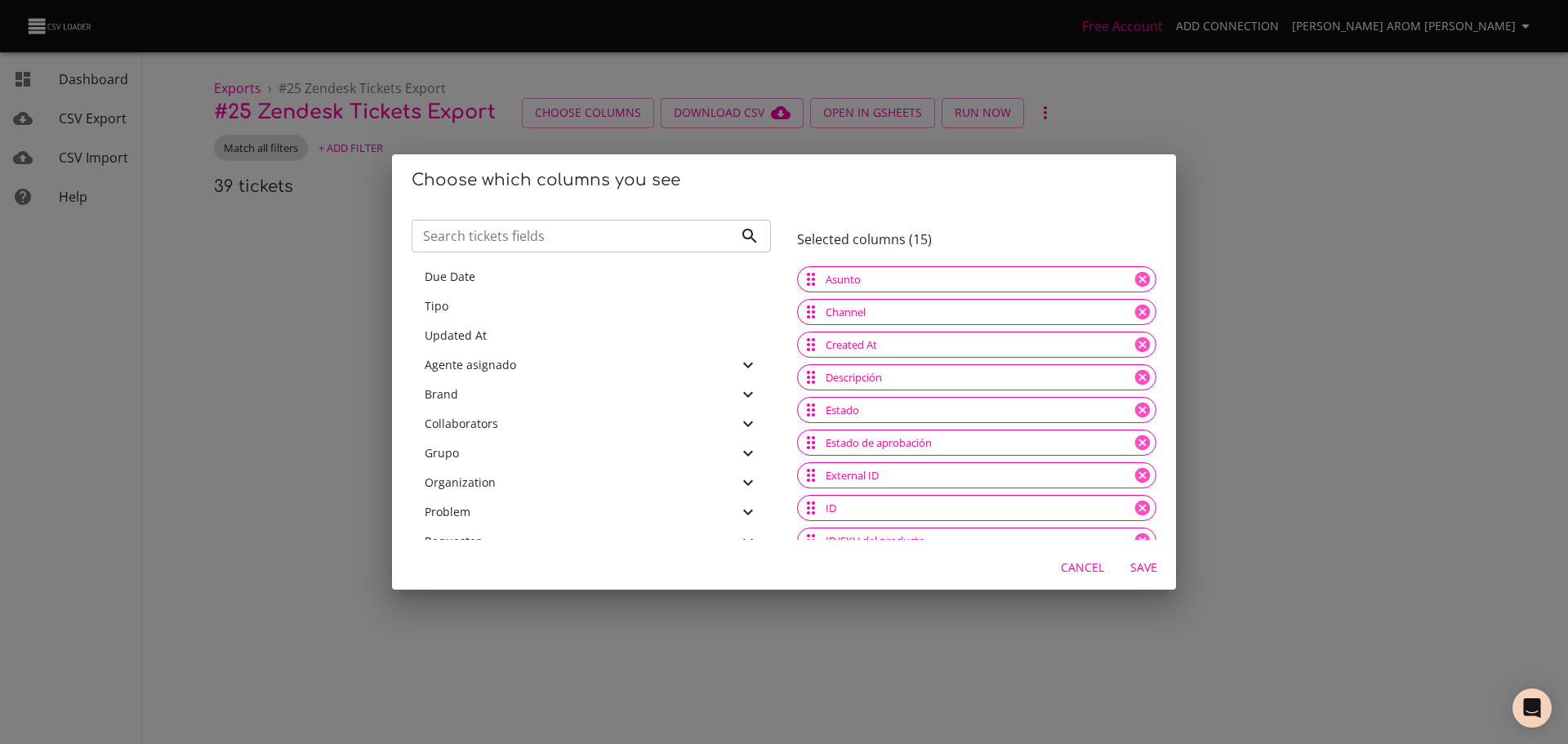
click at [488, 312] on div "Tipo" at bounding box center [590, 306] width 333 height 16
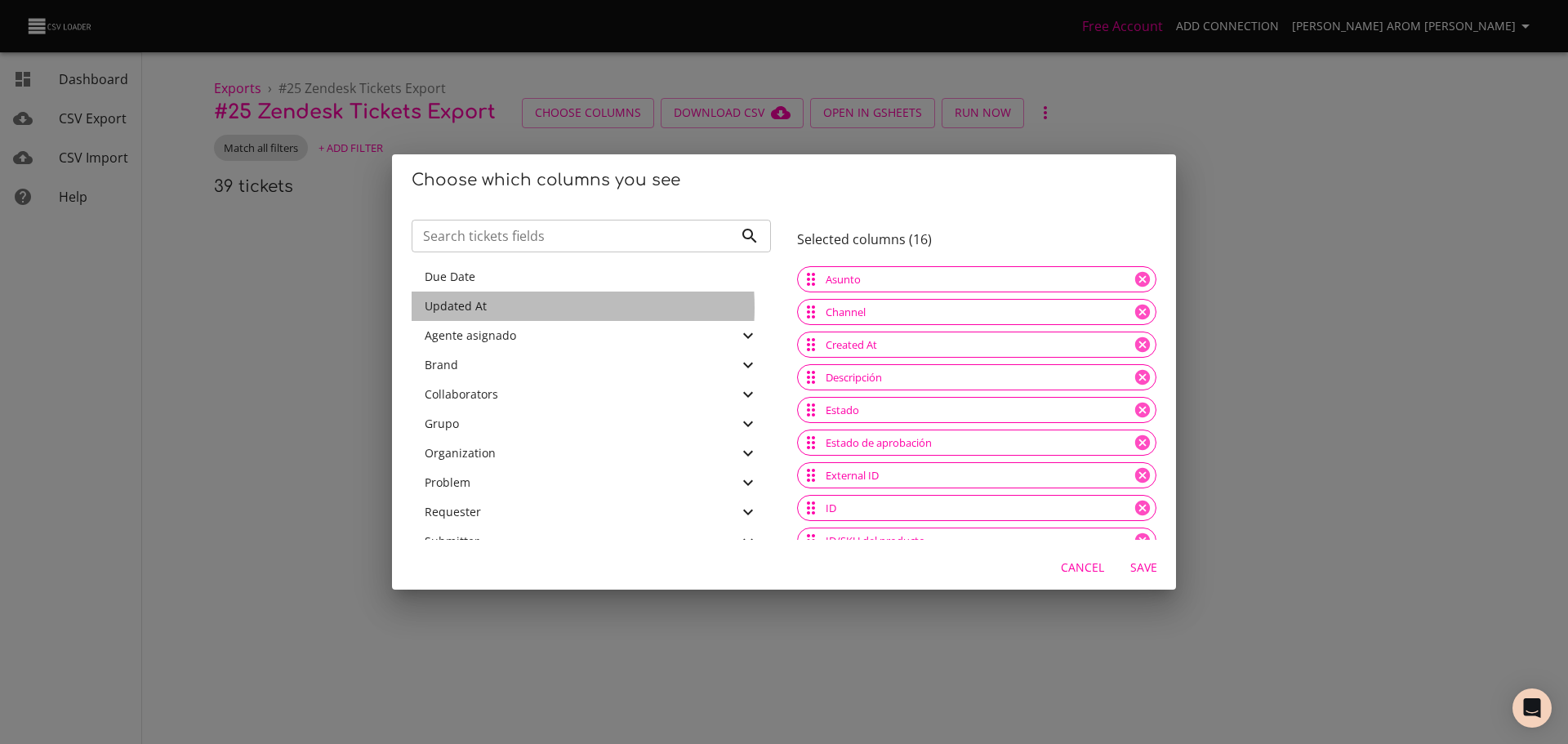
click at [498, 306] on div "Updated At" at bounding box center [590, 306] width 333 height 16
click at [524, 273] on div "Due Date" at bounding box center [590, 277] width 333 height 16
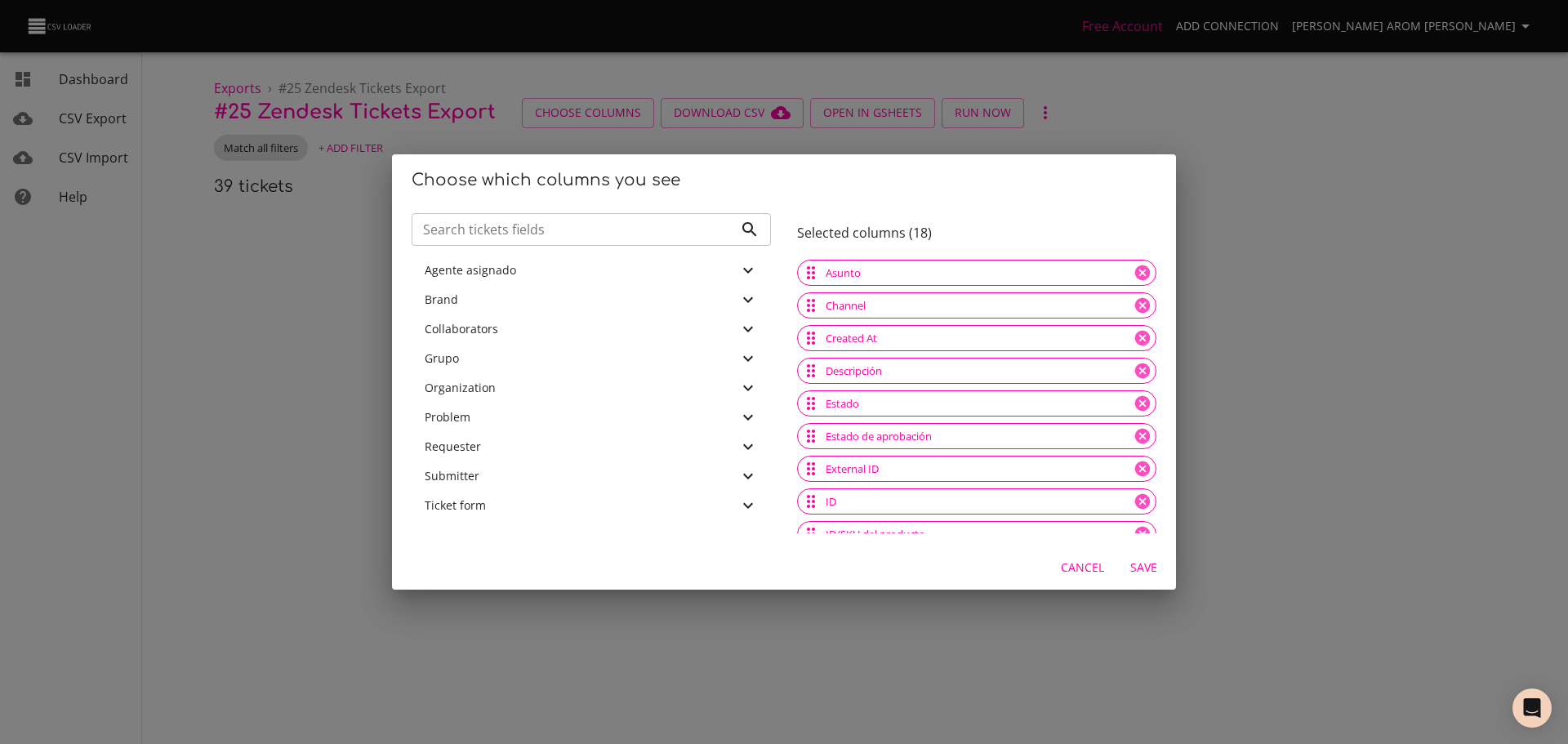
scroll to position [311, 0]
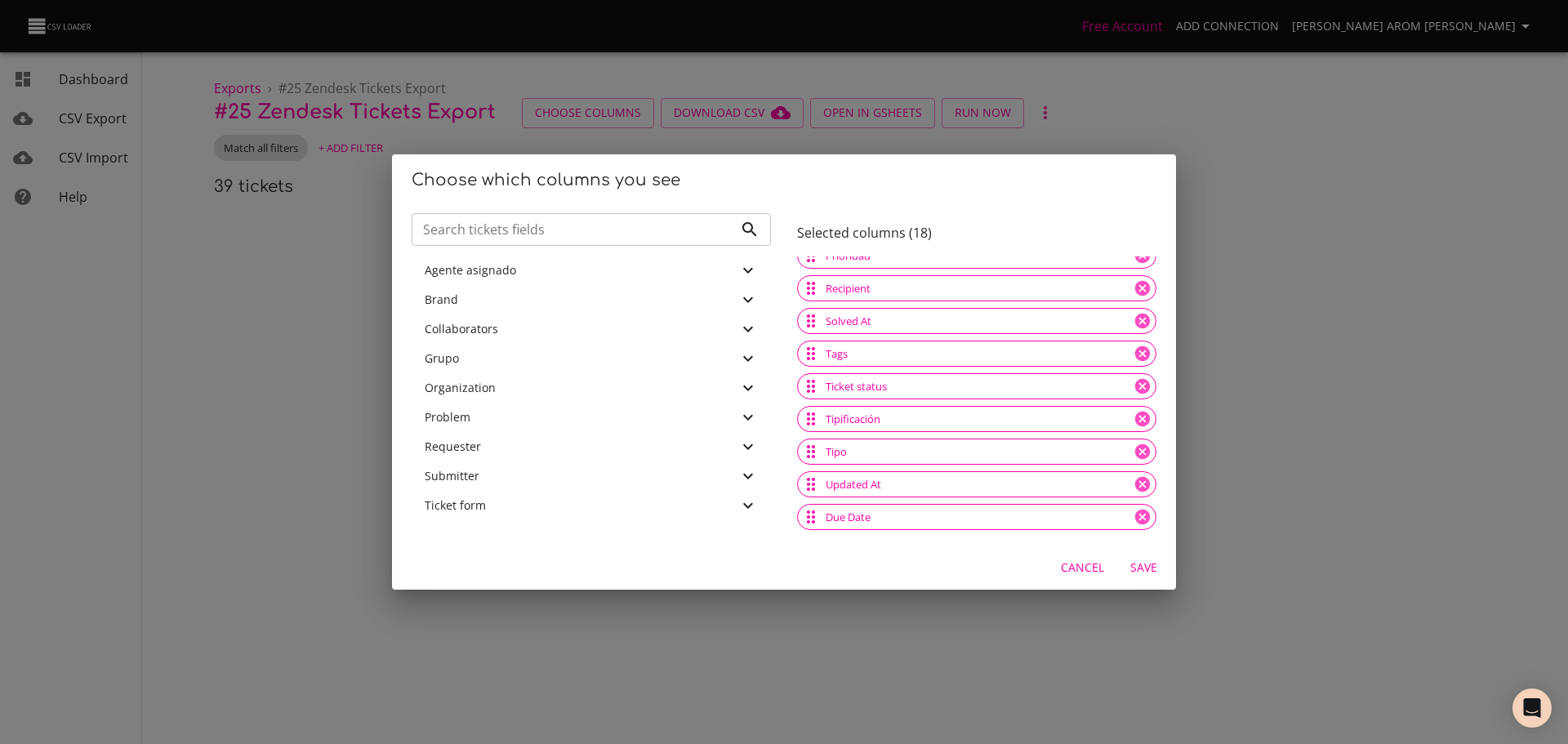
click at [738, 504] on icon at bounding box center [748, 506] width 20 height 20
click at [1134, 563] on span "Save" at bounding box center [1143, 568] width 39 height 20
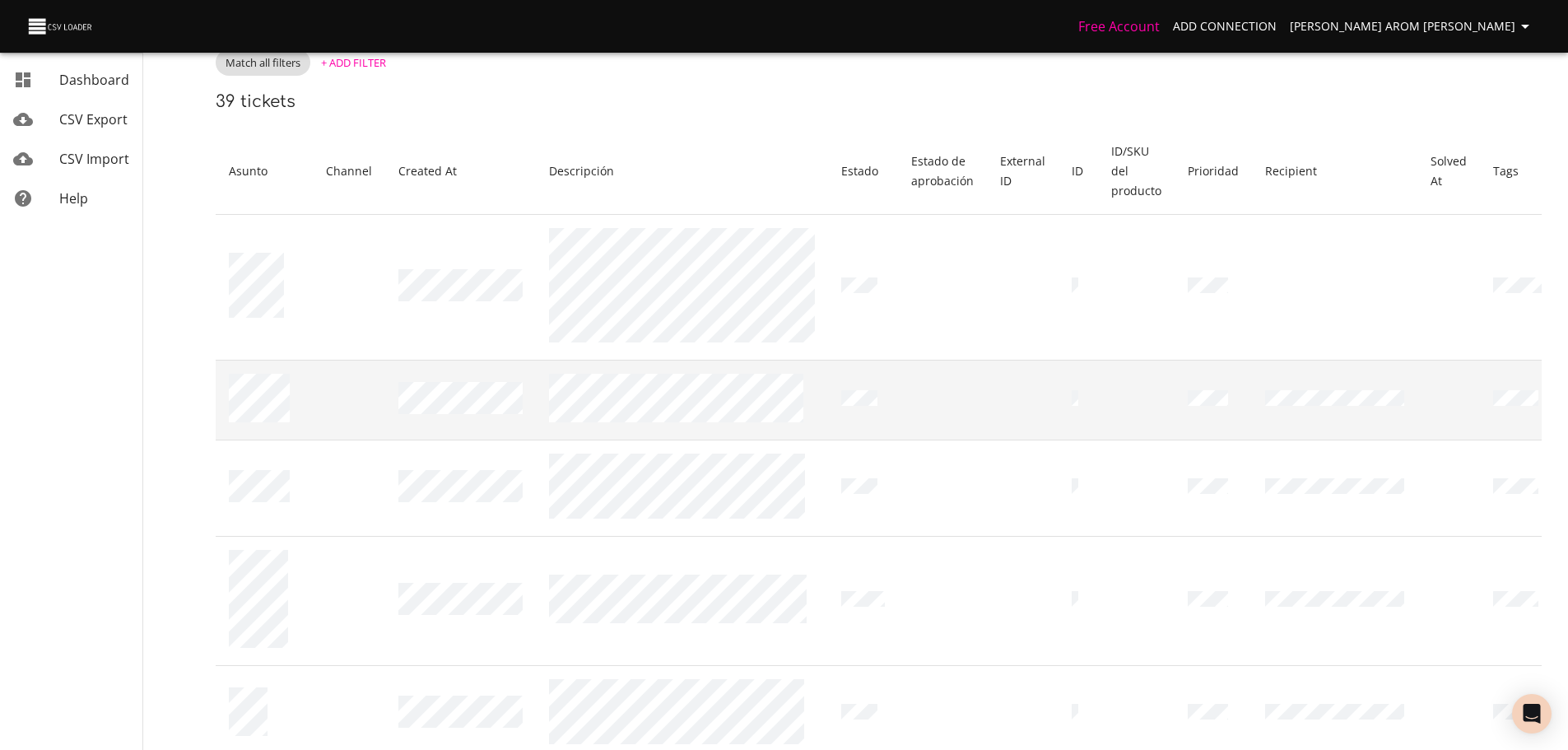
scroll to position [0, 0]
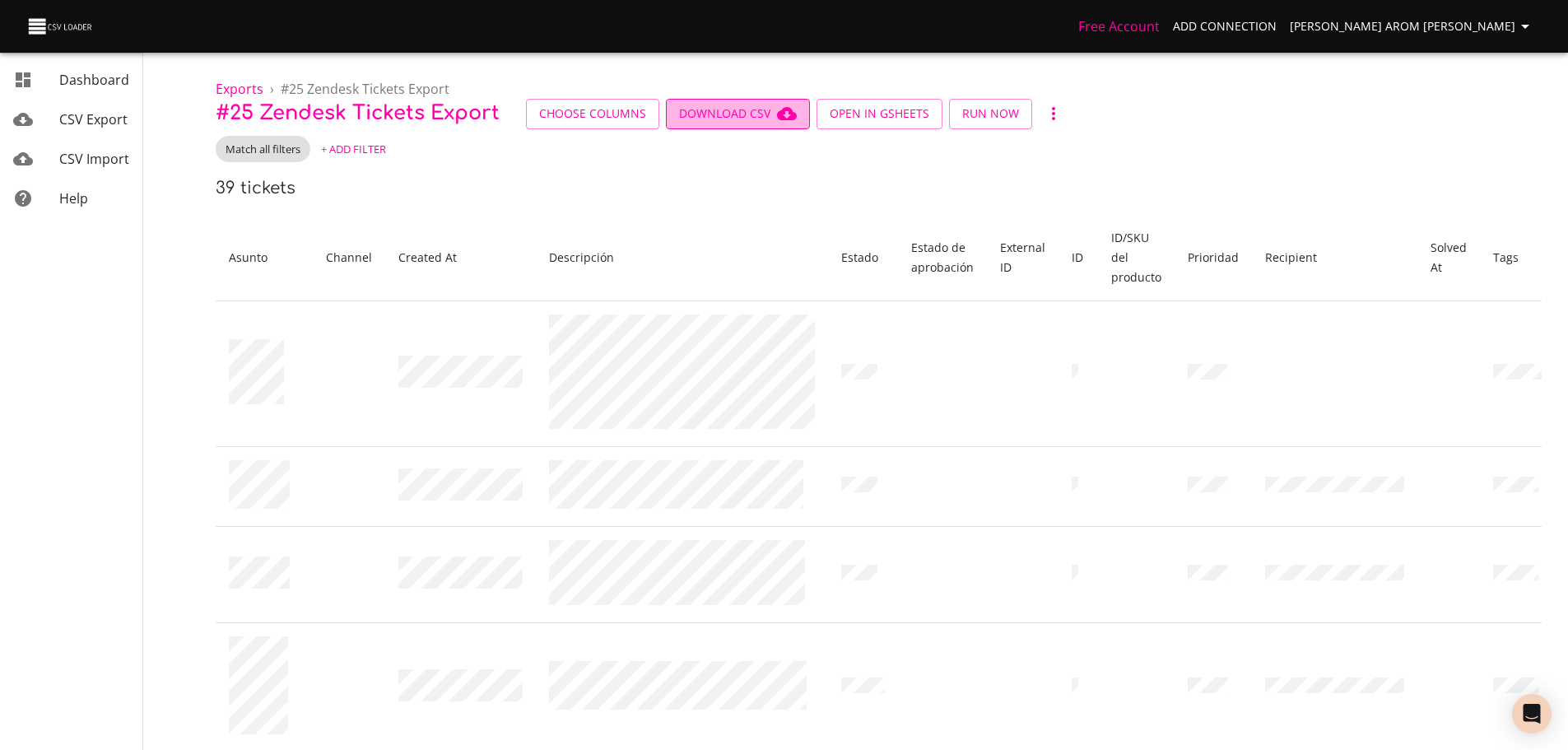
click at [724, 119] on span "Download CSV" at bounding box center [738, 113] width 117 height 20
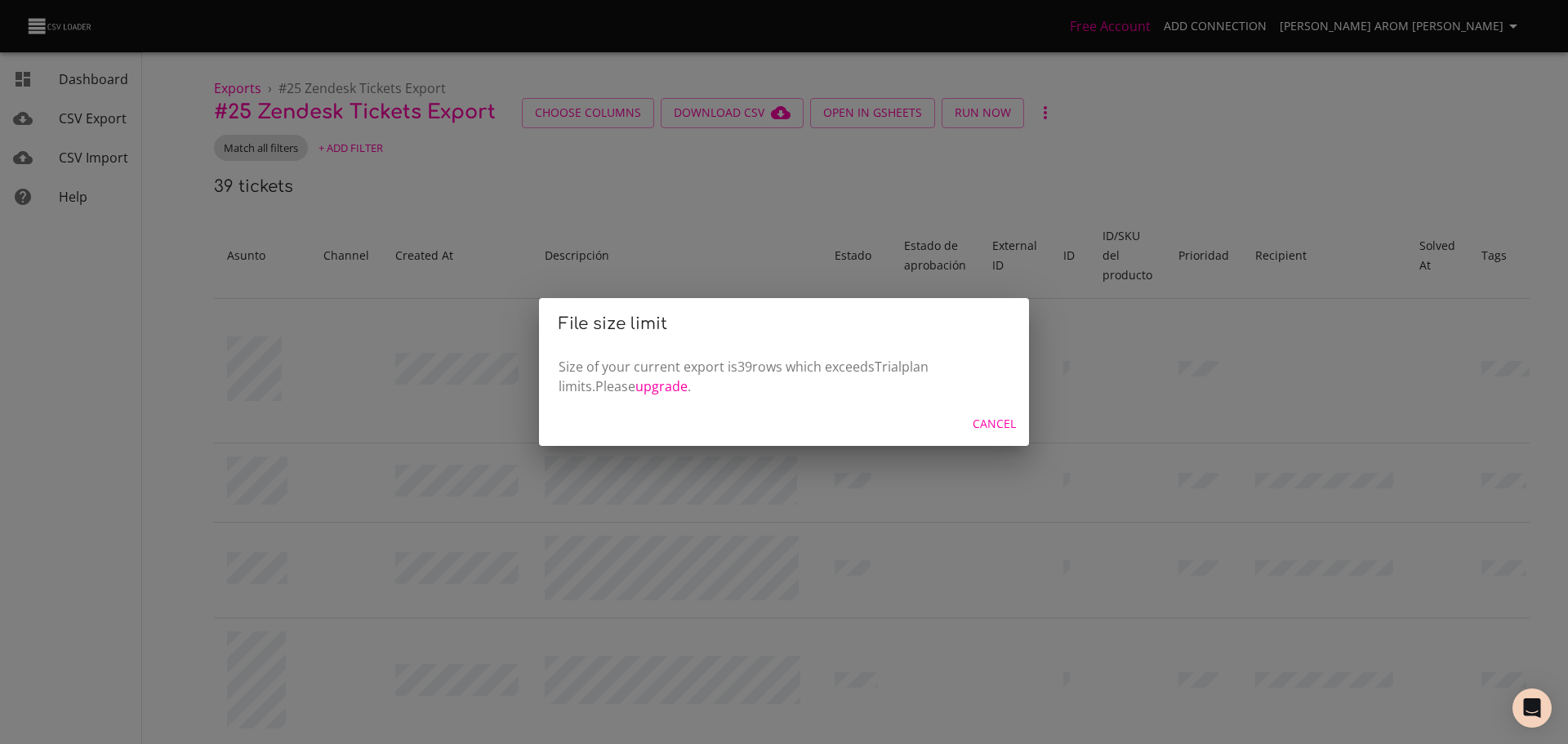
click at [859, 219] on div "File size limit Size of your current export is 39 rows which exceeds Trial plan…" at bounding box center [784, 372] width 1568 height 744
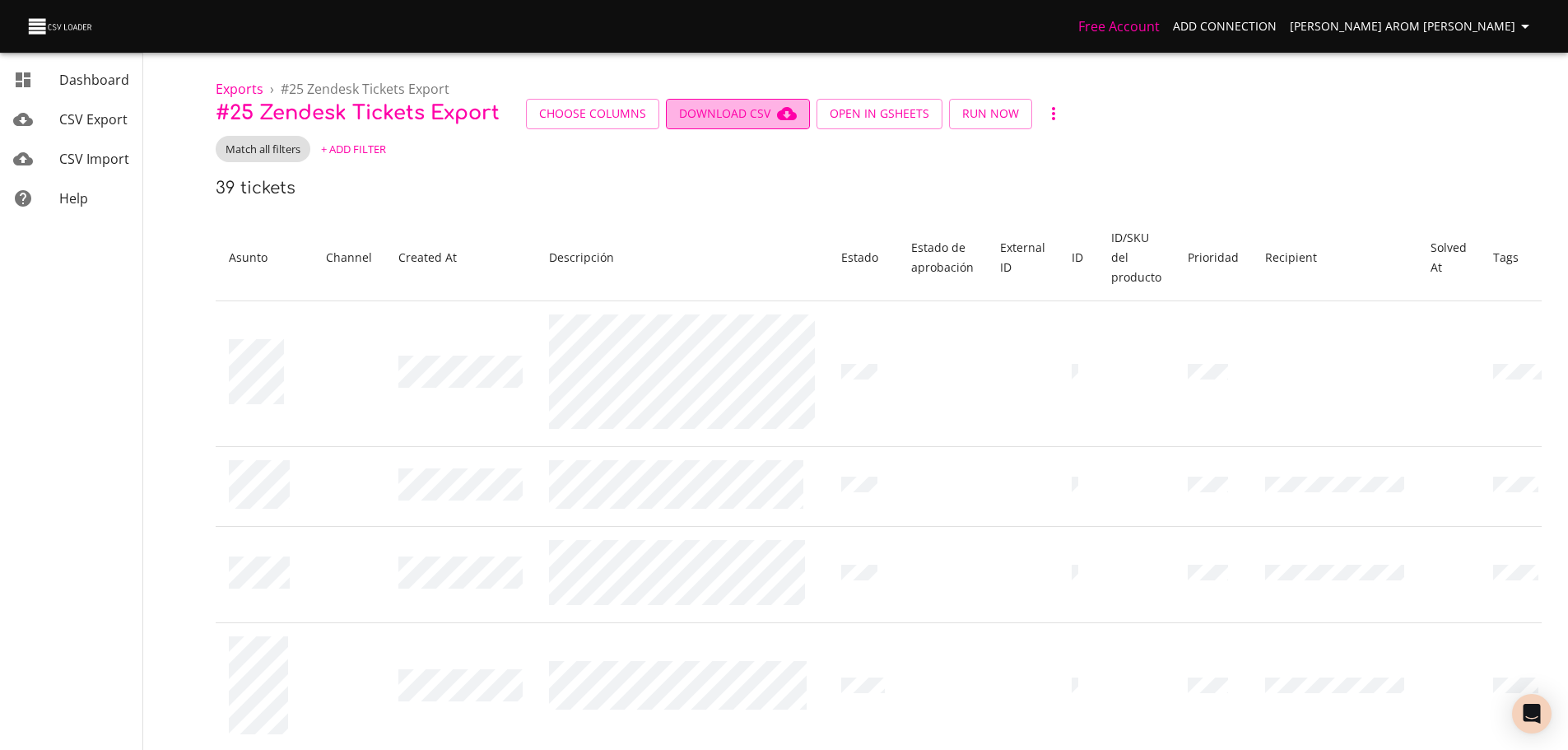
click at [781, 112] on icon "button" at bounding box center [786, 113] width 20 height 13
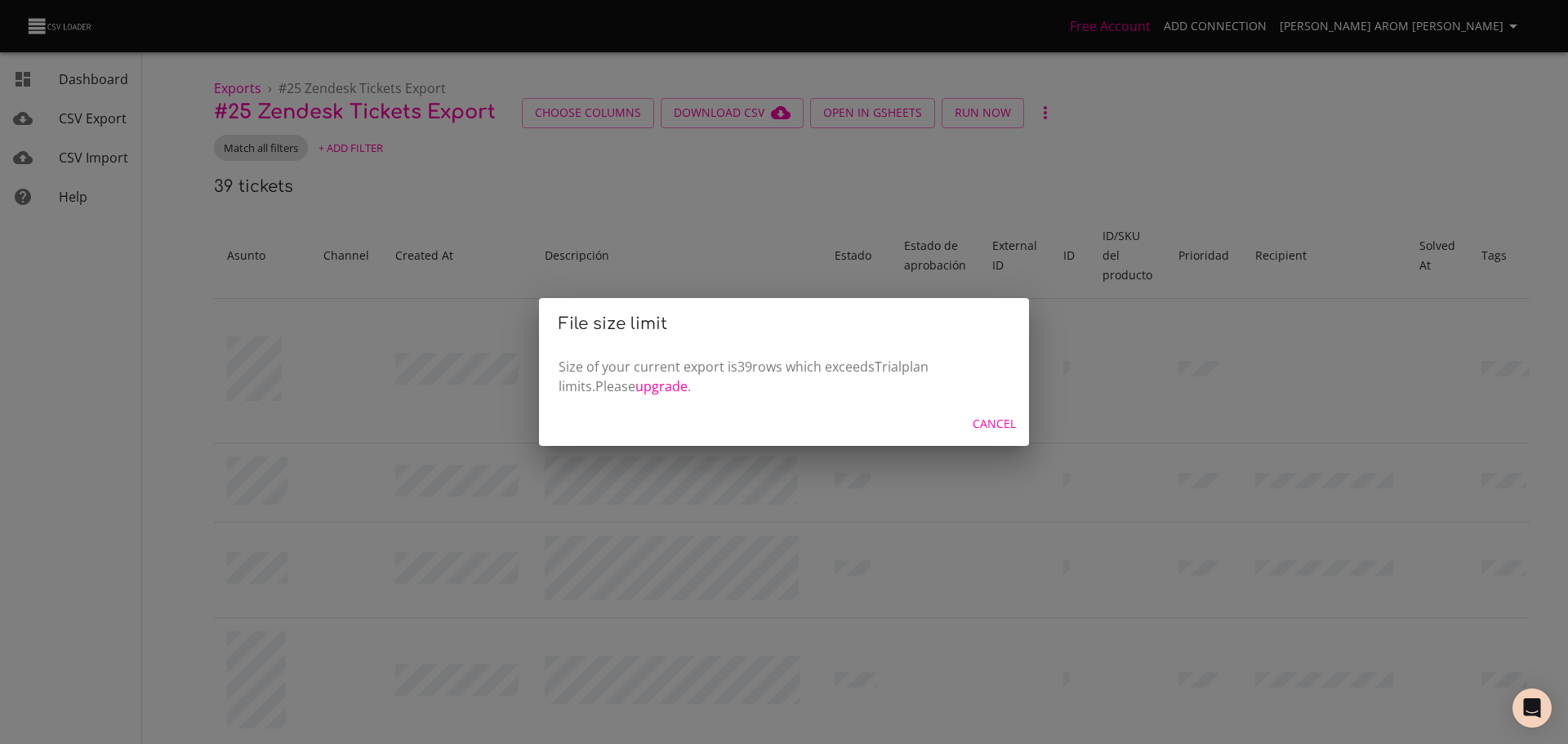
click at [990, 418] on span "Cancel" at bounding box center [994, 424] width 43 height 20
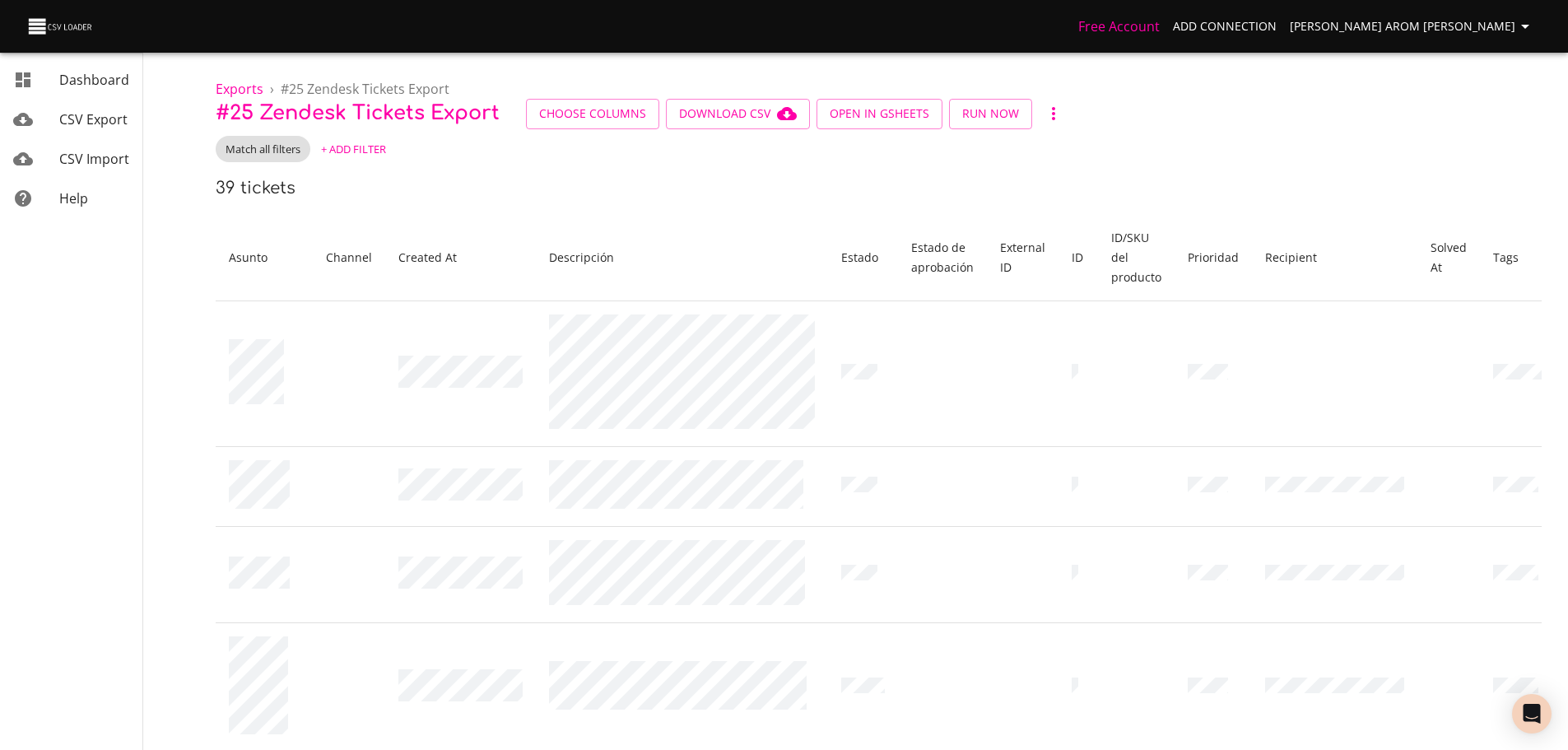
click at [1044, 113] on icon "button" at bounding box center [1054, 113] width 20 height 20
click at [629, 221] on div at bounding box center [790, 375] width 1580 height 750
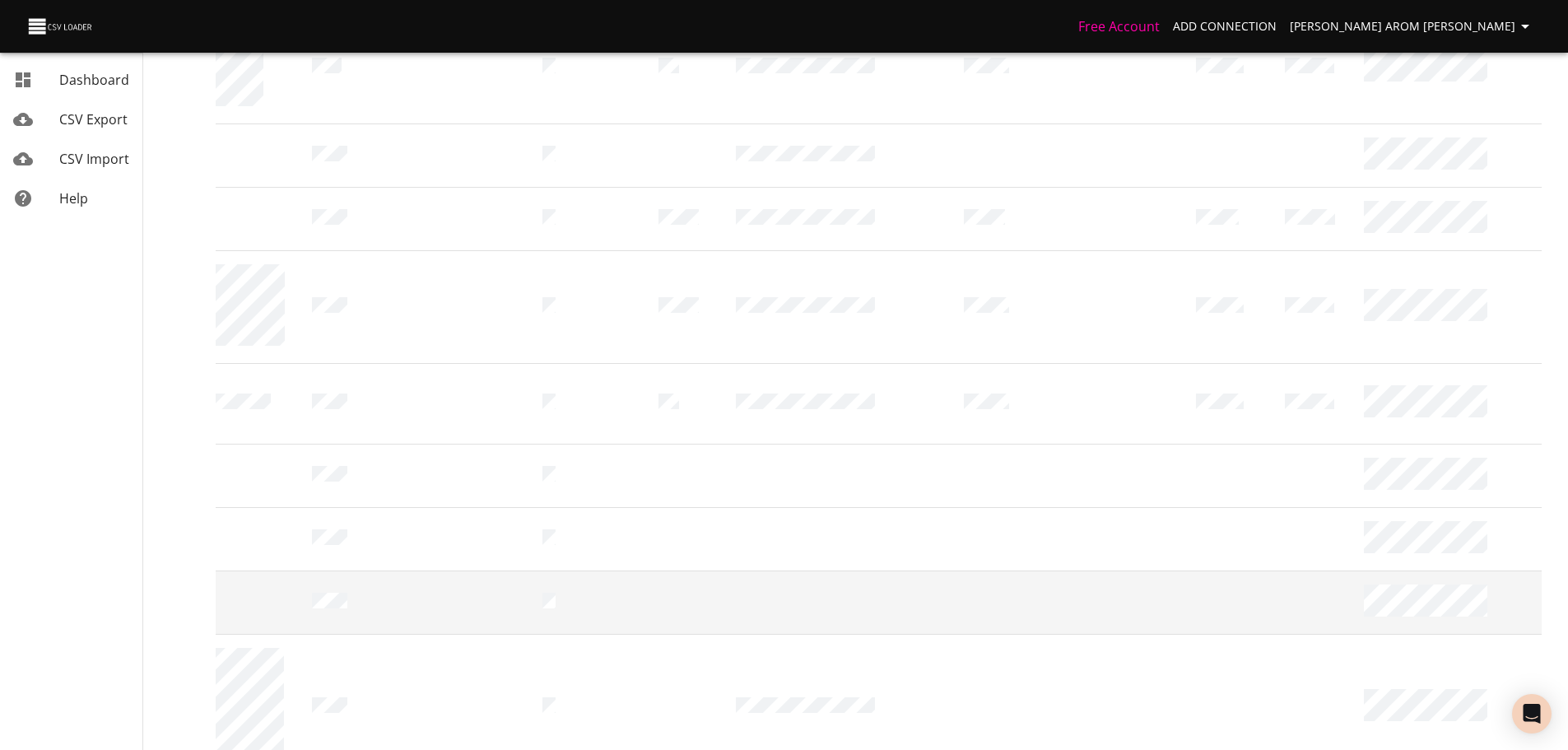
scroll to position [2033, 0]
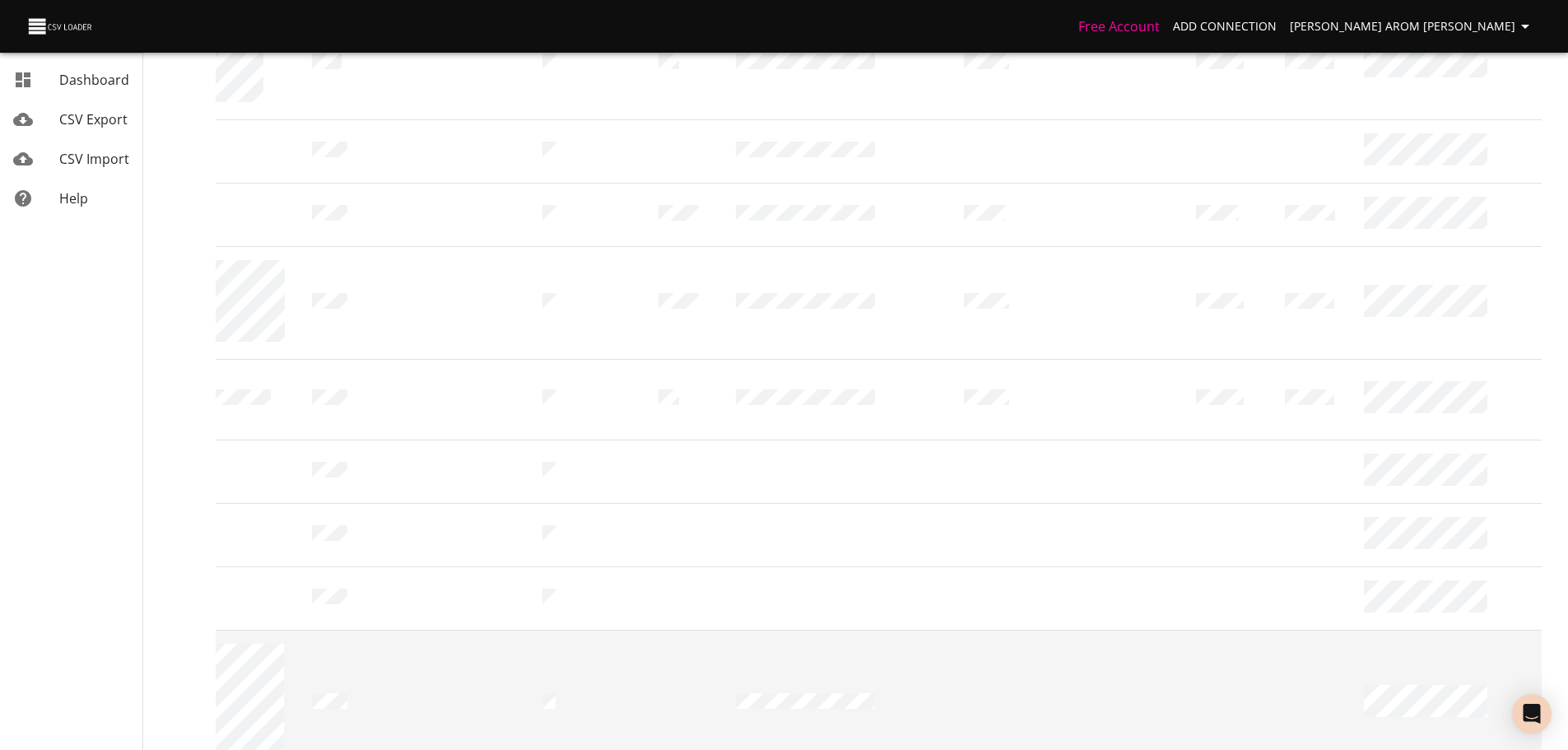
drag, startPoint x: 229, startPoint y: 231, endPoint x: 1487, endPoint y: 636, distance: 1321.6
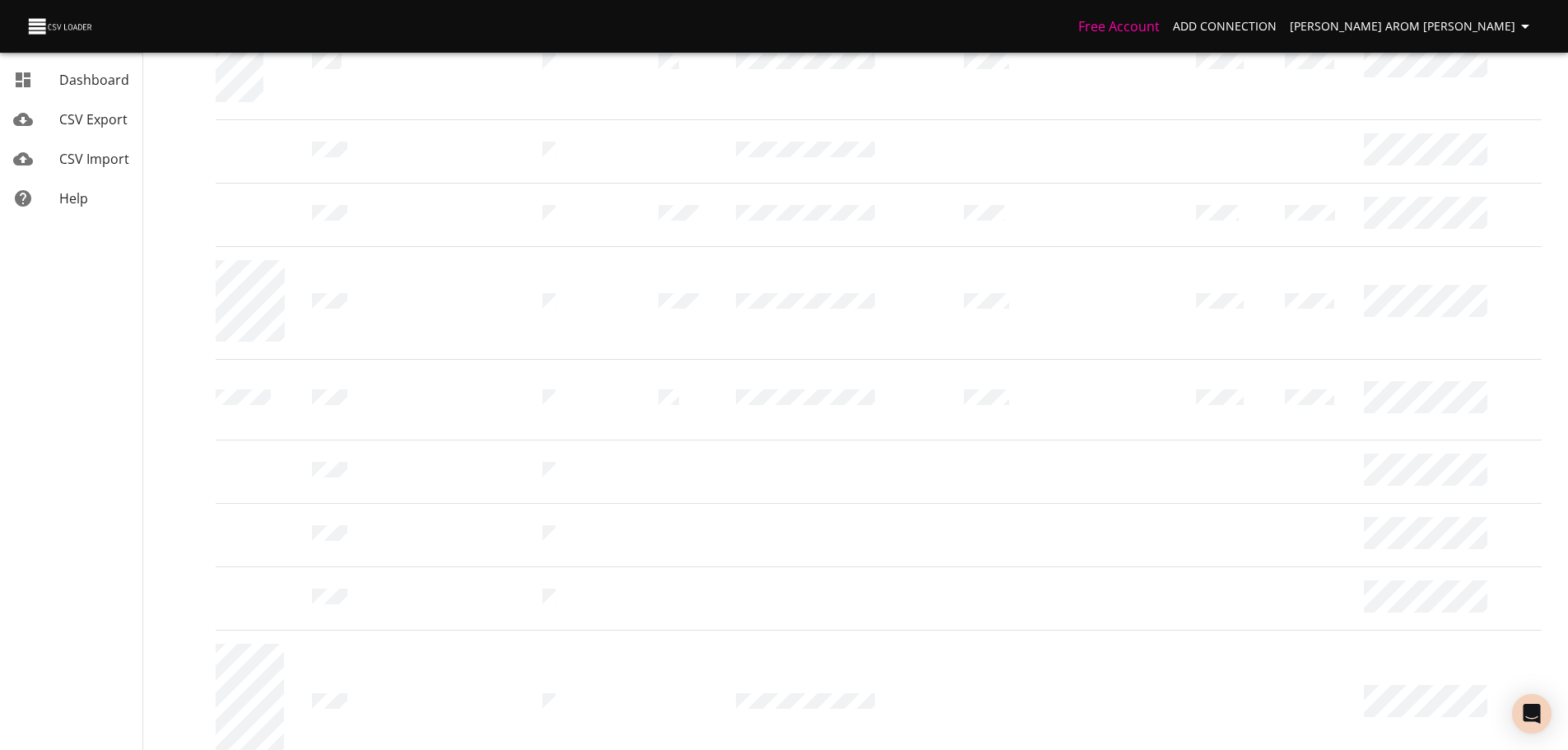
click at [1284, 706] on li "200" at bounding box center [1271, 715] width 49 height 30
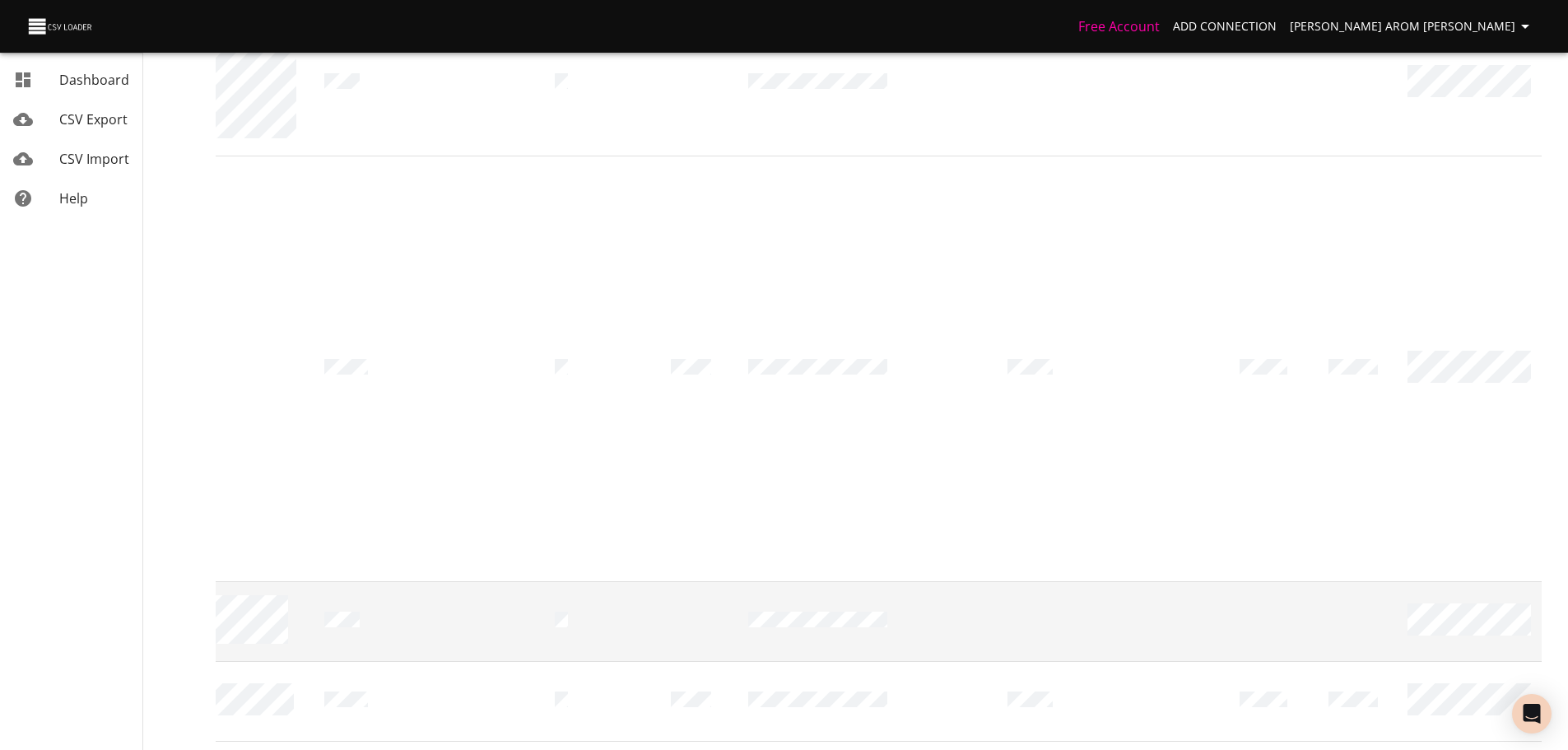
copy table "Asunto Channel Created At Descripción Estado Estado de aprobación External ID I…"
